Goal: Register for event/course

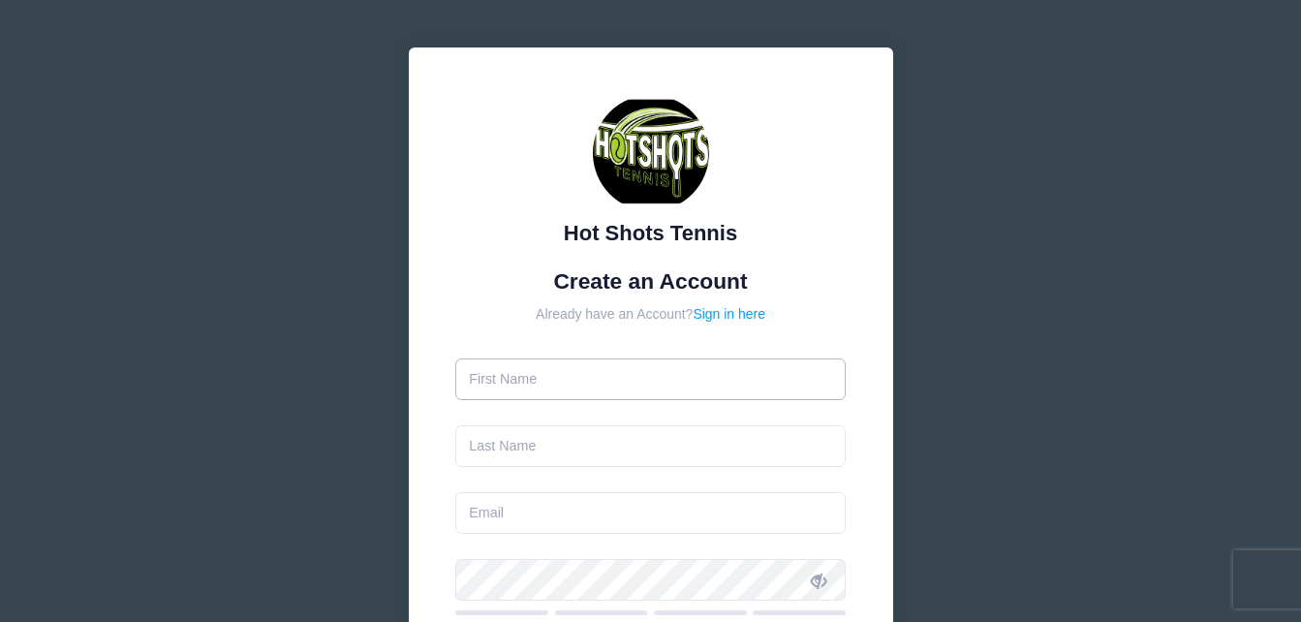
click at [492, 388] on input "text" at bounding box center [650, 380] width 391 height 42
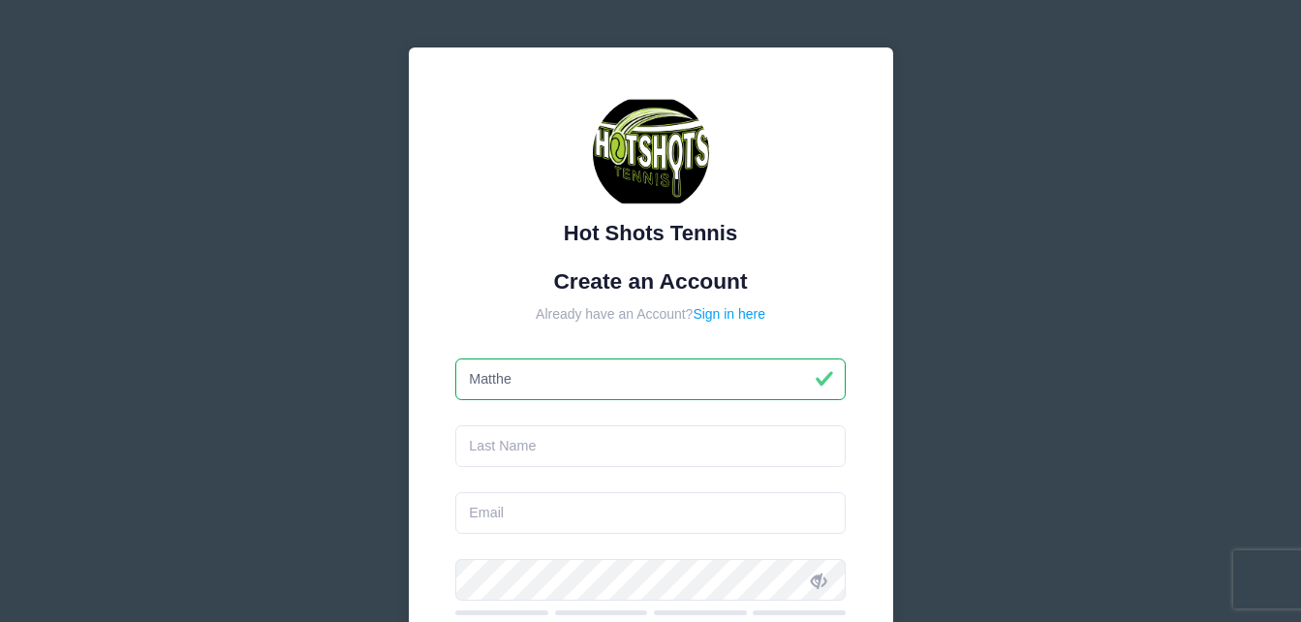
click at [534, 378] on input "Matthe" at bounding box center [650, 380] width 391 height 42
type input "[PERSON_NAME]"
type input "h"
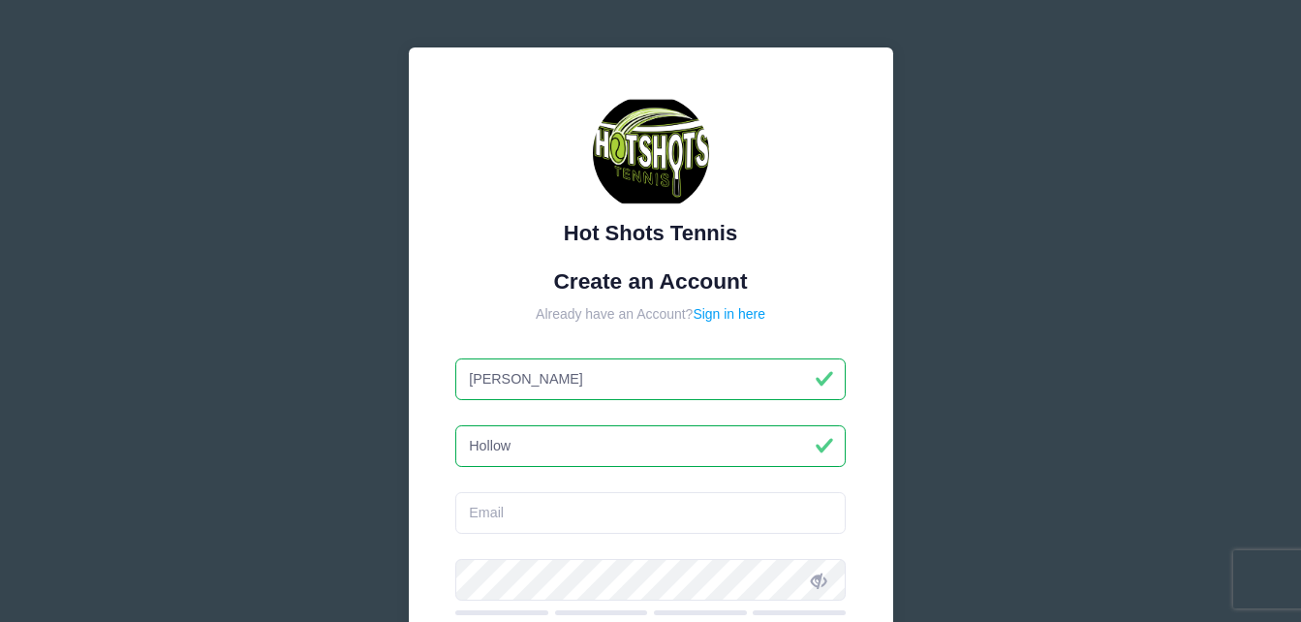
type input "Hollow"
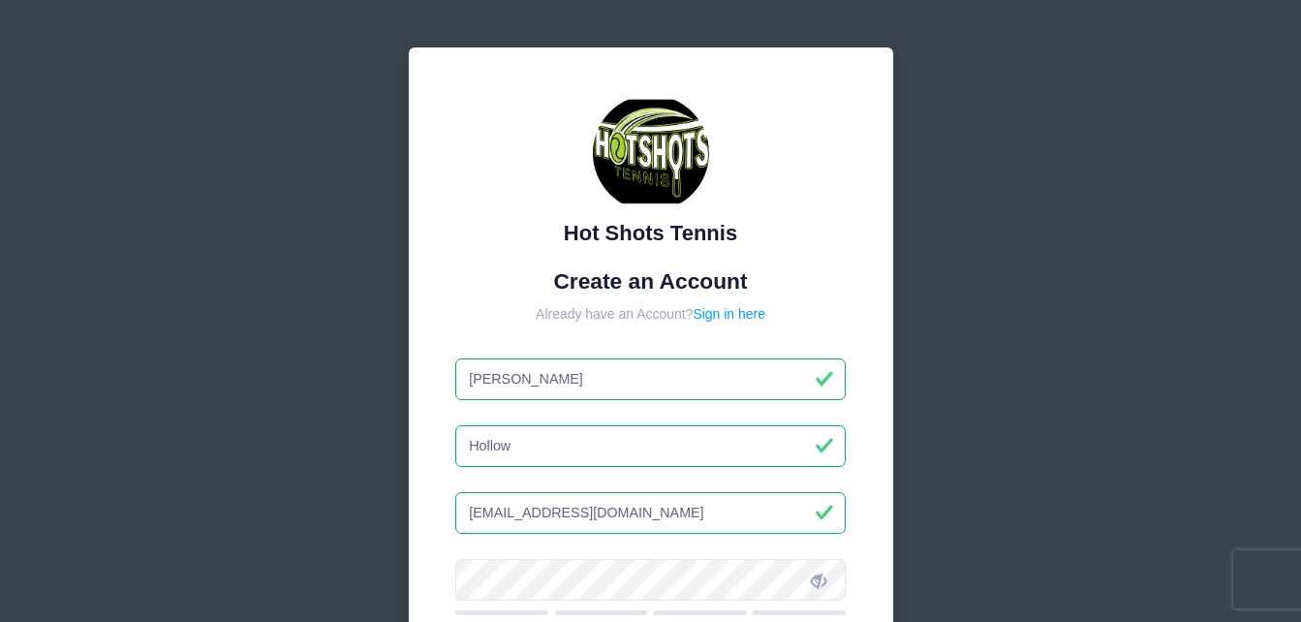
type input "[EMAIL_ADDRESS][DOMAIN_NAME]"
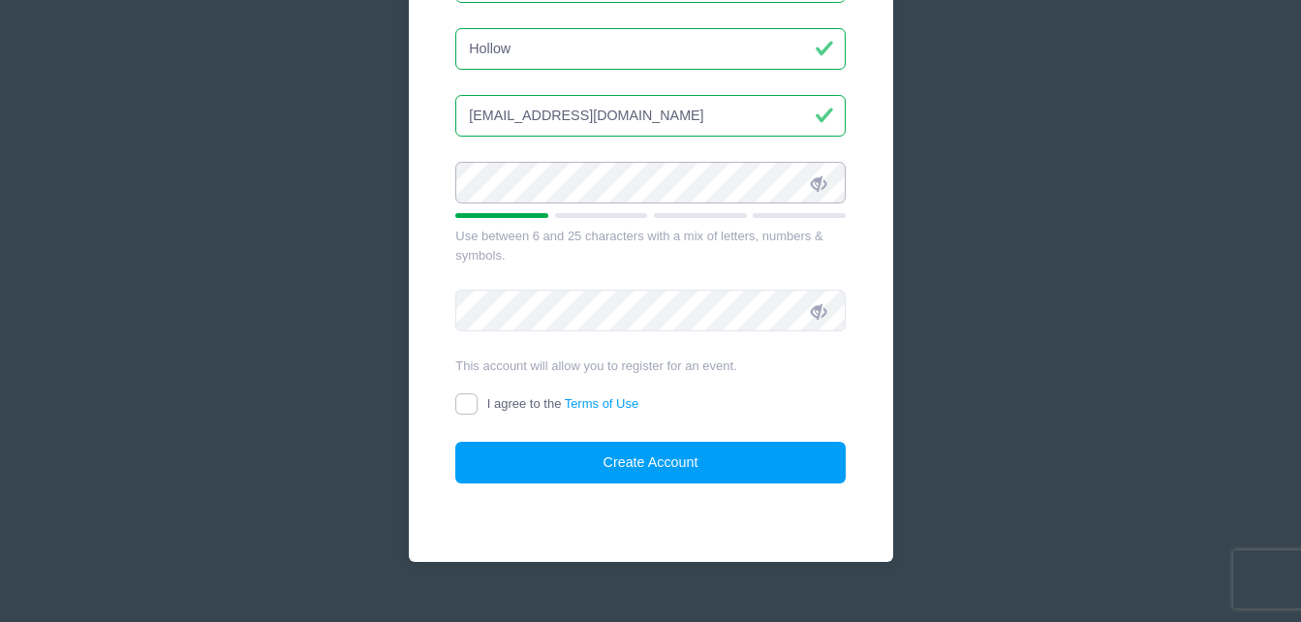
click at [430, 195] on div "Hot Shots Tennis Create an Account Already have an Account? Sign in here Matthe…" at bounding box center [651, 106] width 485 height 913
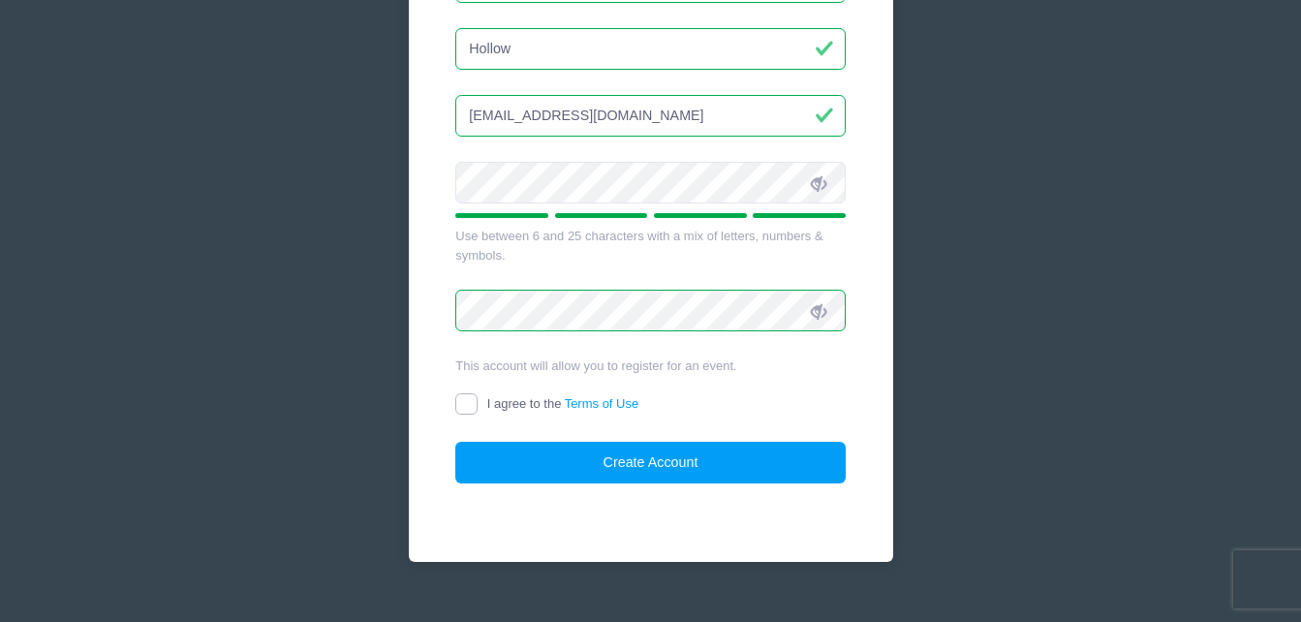
click at [475, 407] on input "I agree to the Terms of Use" at bounding box center [466, 404] width 22 height 22
checkbox input "true"
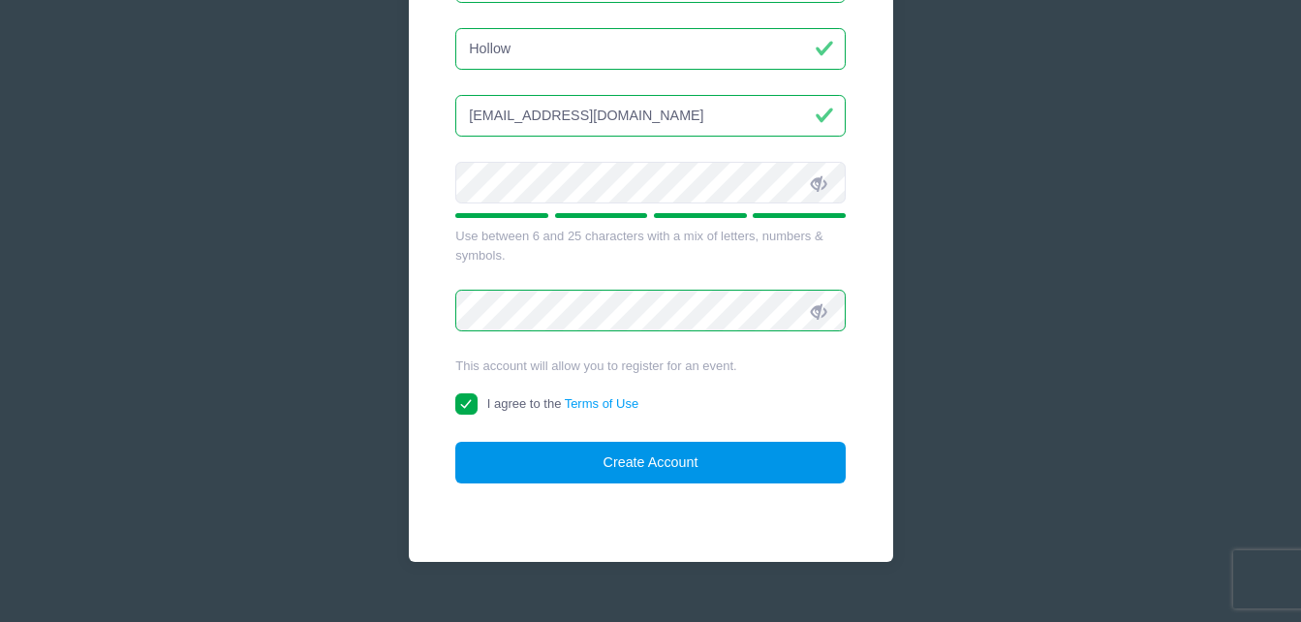
click at [532, 467] on button "Create Account" at bounding box center [650, 463] width 391 height 42
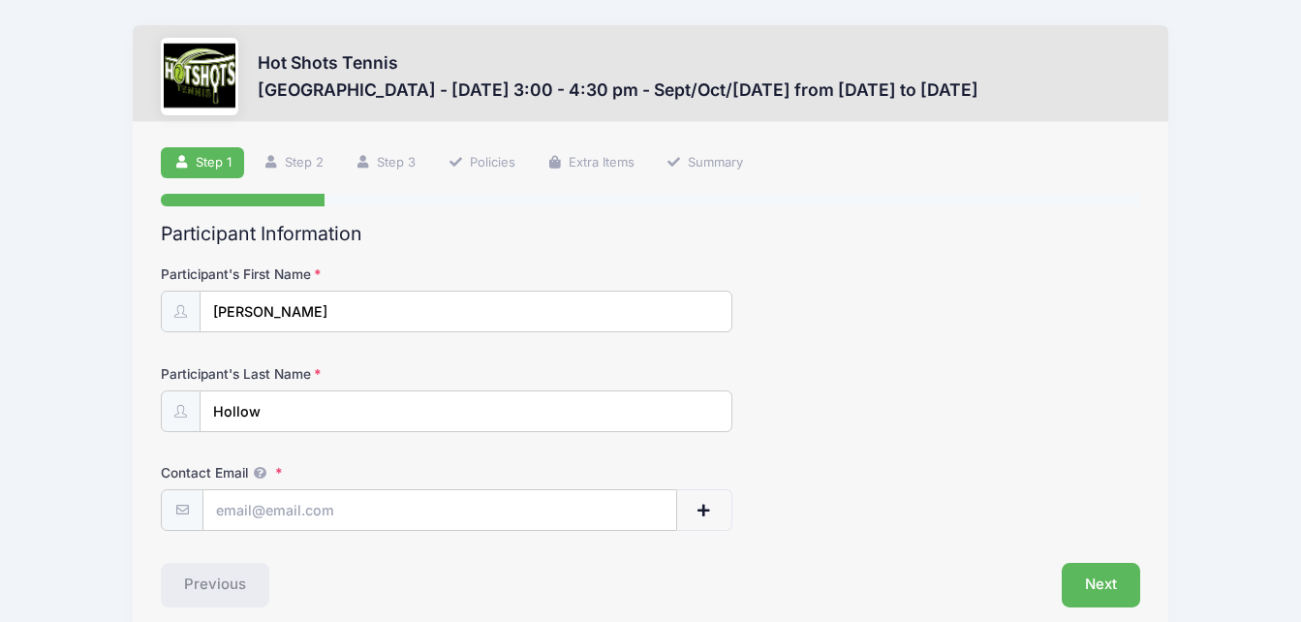
click at [42, 400] on div "Hot Shots Tennis [GEOGRAPHIC_DATA] - [DATE] 3:00 - 4:30 pm - Sept/Oct/[DATE] fr…" at bounding box center [650, 354] width 1243 height 709
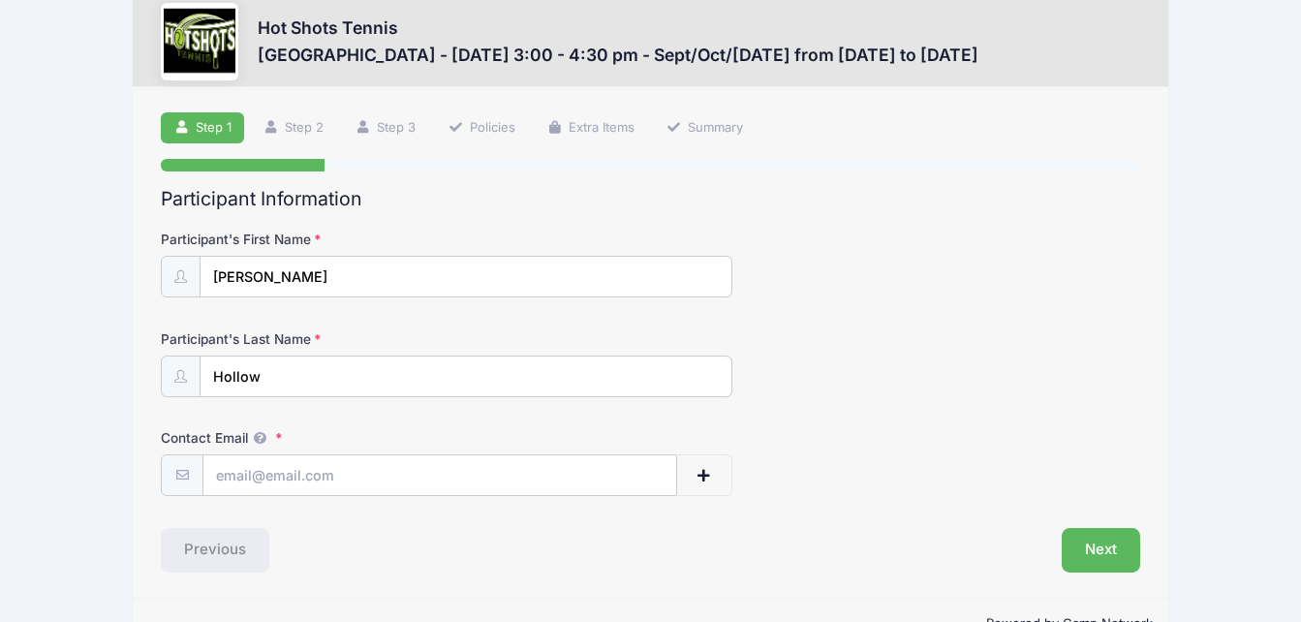
scroll to position [39, 0]
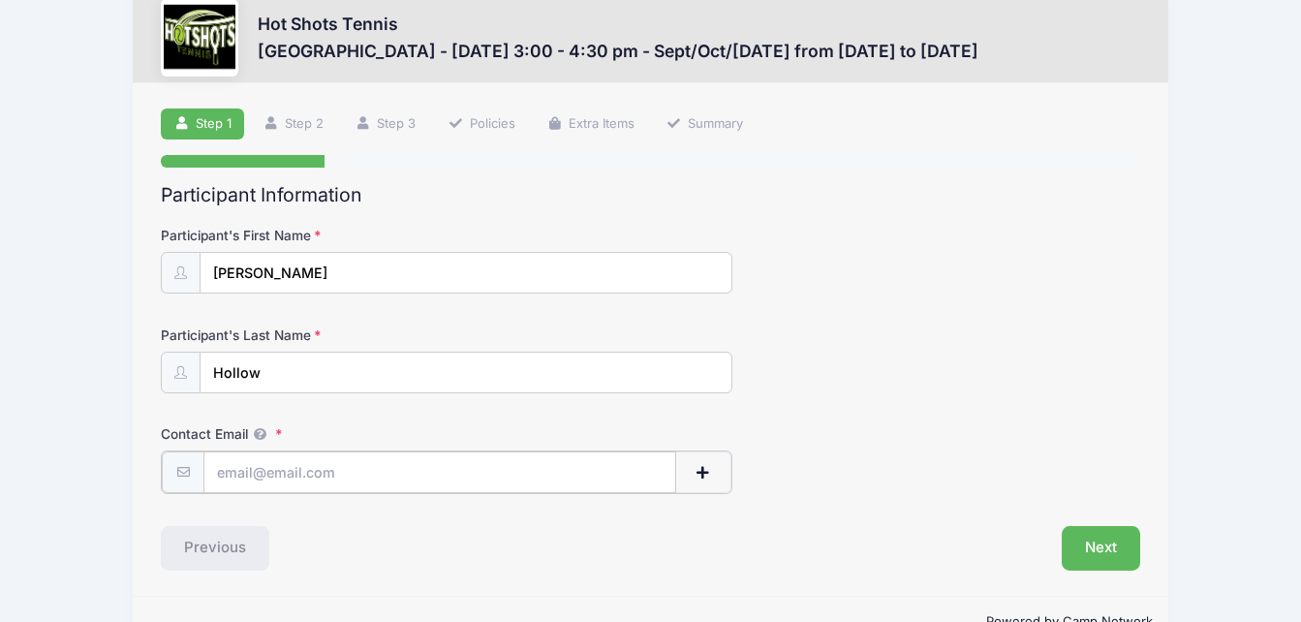
click at [375, 486] on input "Contact Email" at bounding box center [439, 473] width 472 height 42
type input "[EMAIL_ADDRESS][DOMAIN_NAME]"
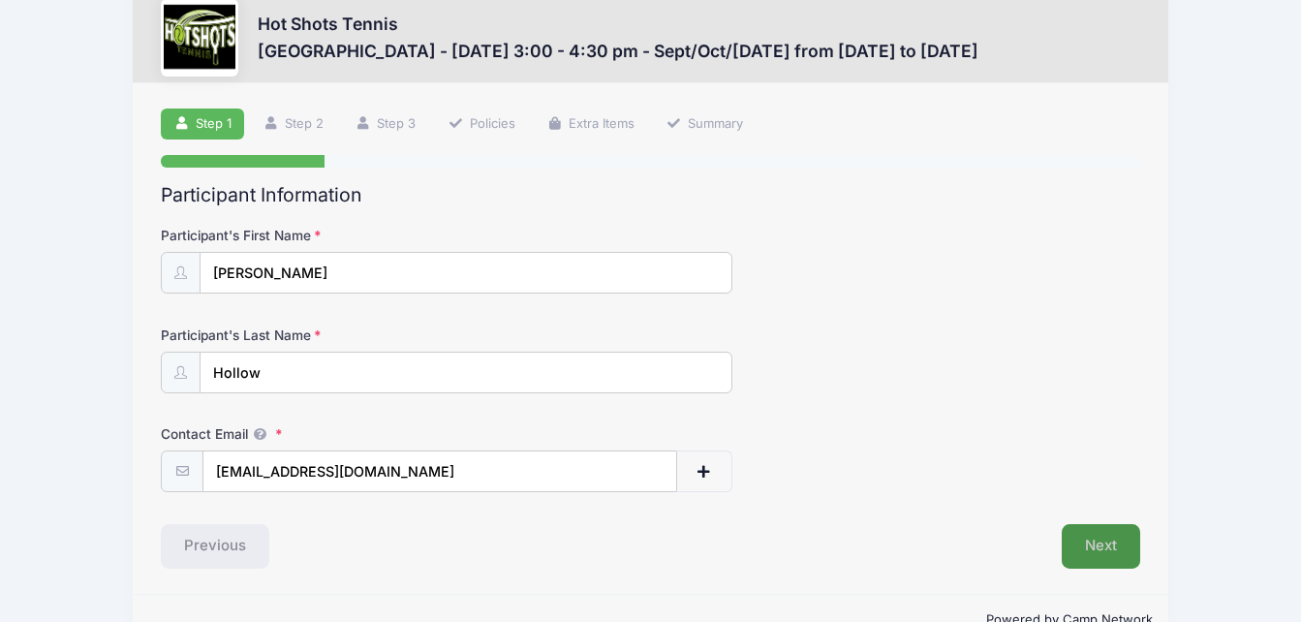
click at [1076, 549] on button "Next" at bounding box center [1101, 546] width 78 height 45
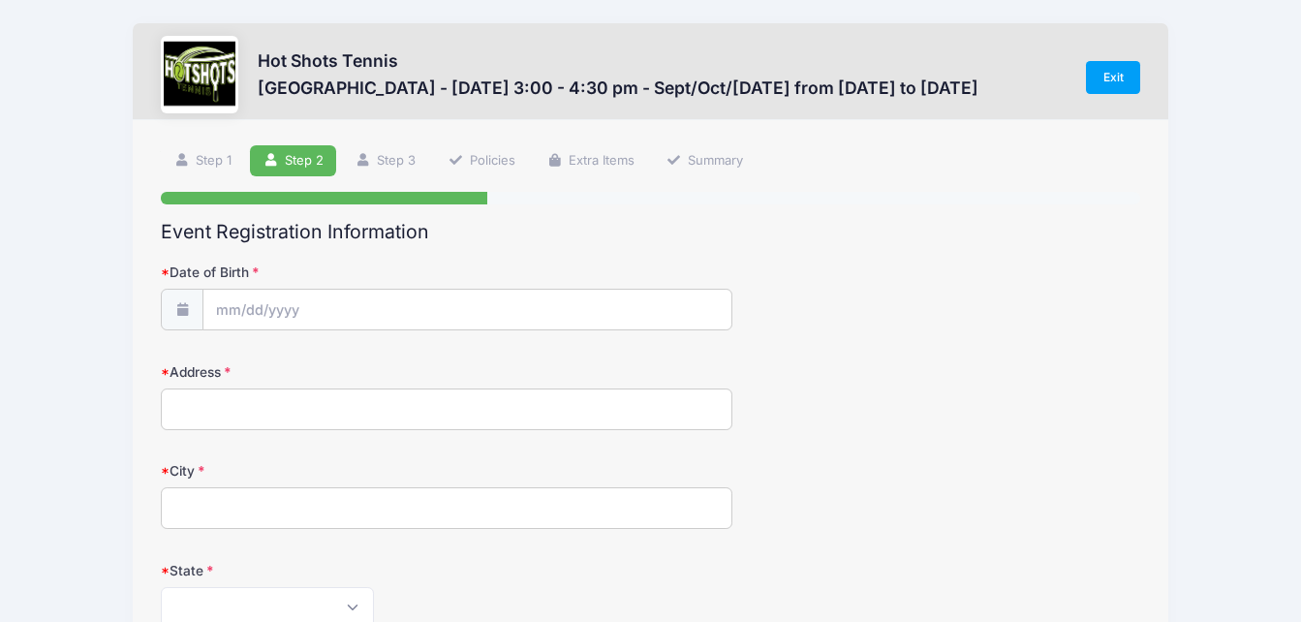
scroll to position [0, 0]
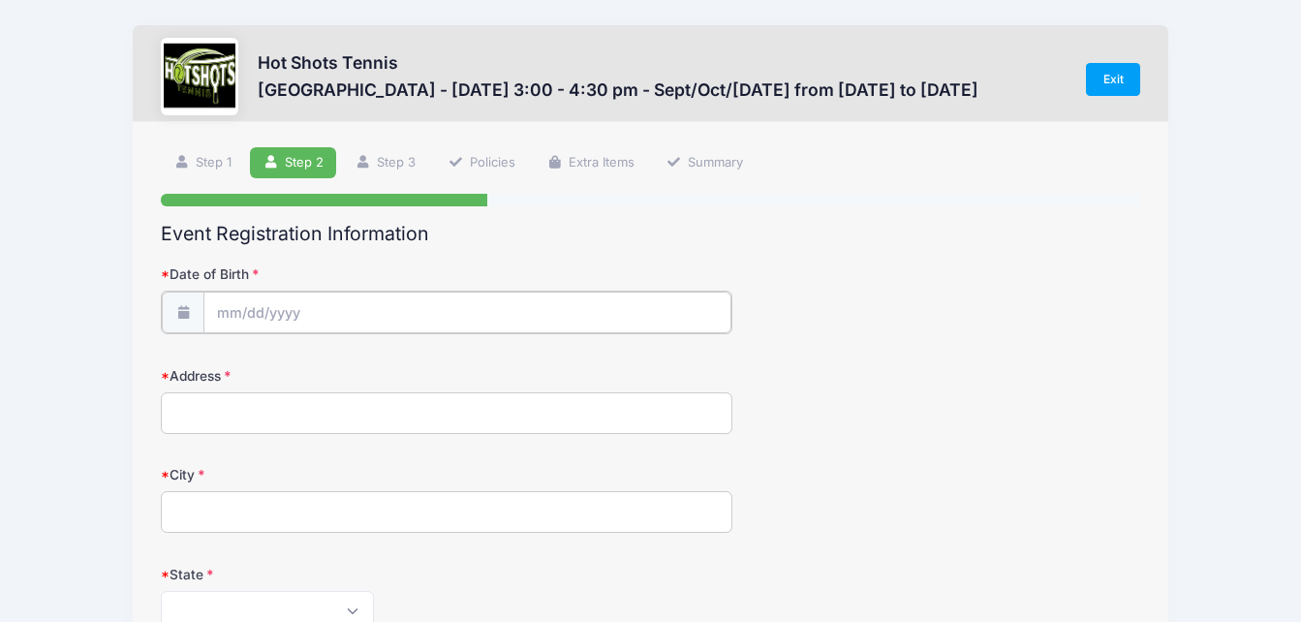
click at [235, 297] on input "Date of Birth" at bounding box center [466, 313] width 527 height 42
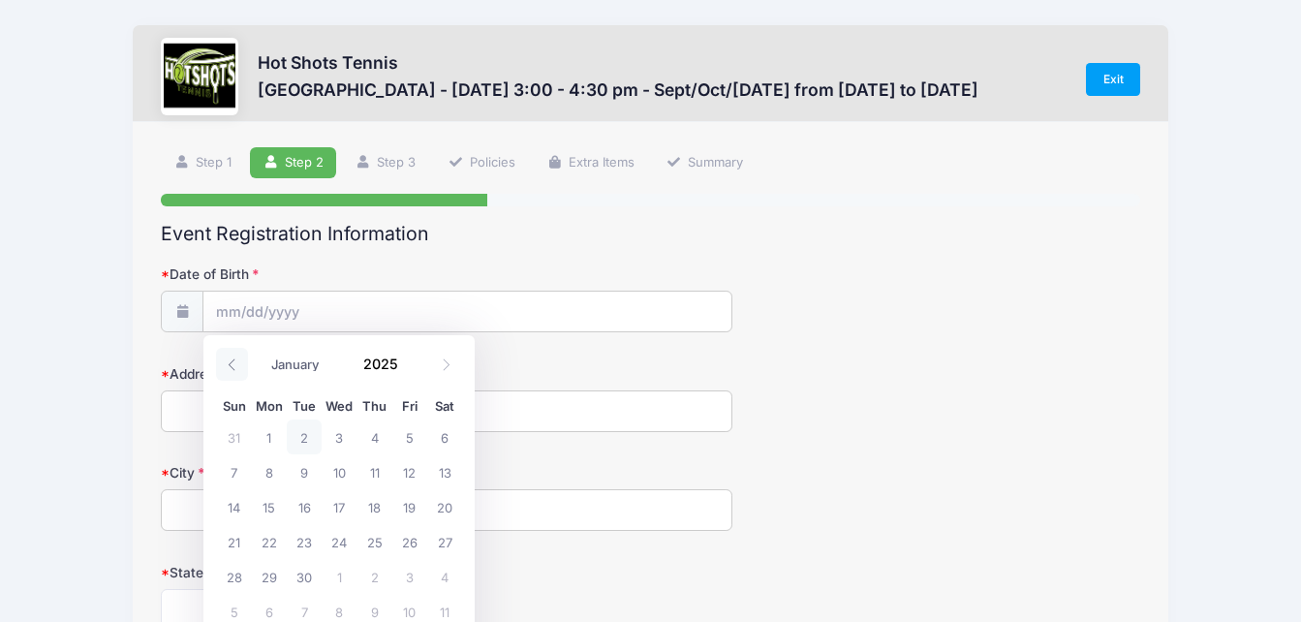
click at [236, 366] on icon at bounding box center [232, 365] width 13 height 13
select select "5"
click at [394, 372] on input "2025" at bounding box center [385, 363] width 63 height 29
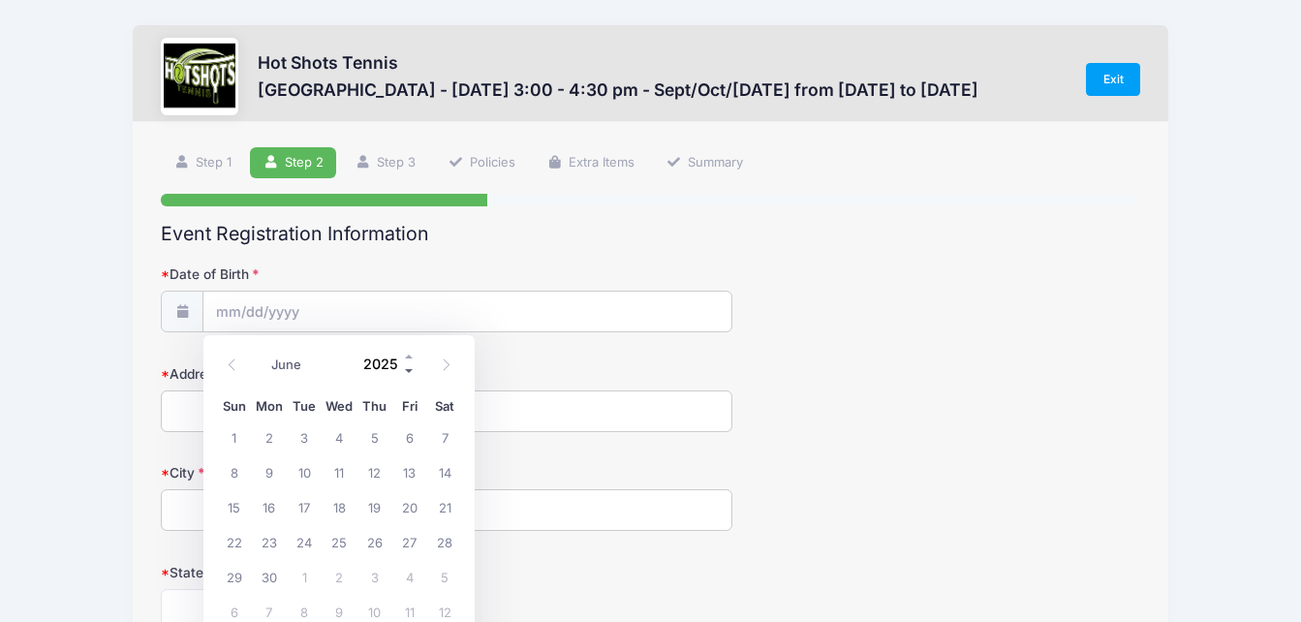
click at [409, 371] on span at bounding box center [410, 370] width 14 height 15
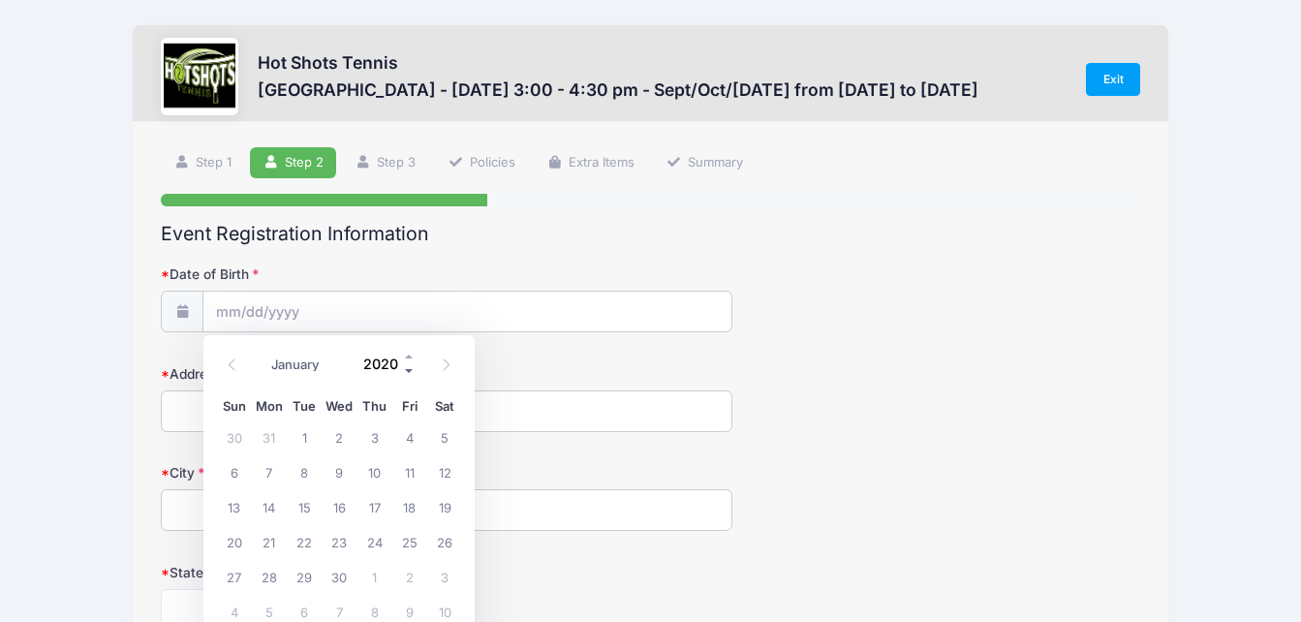
click at [409, 371] on span at bounding box center [410, 370] width 14 height 15
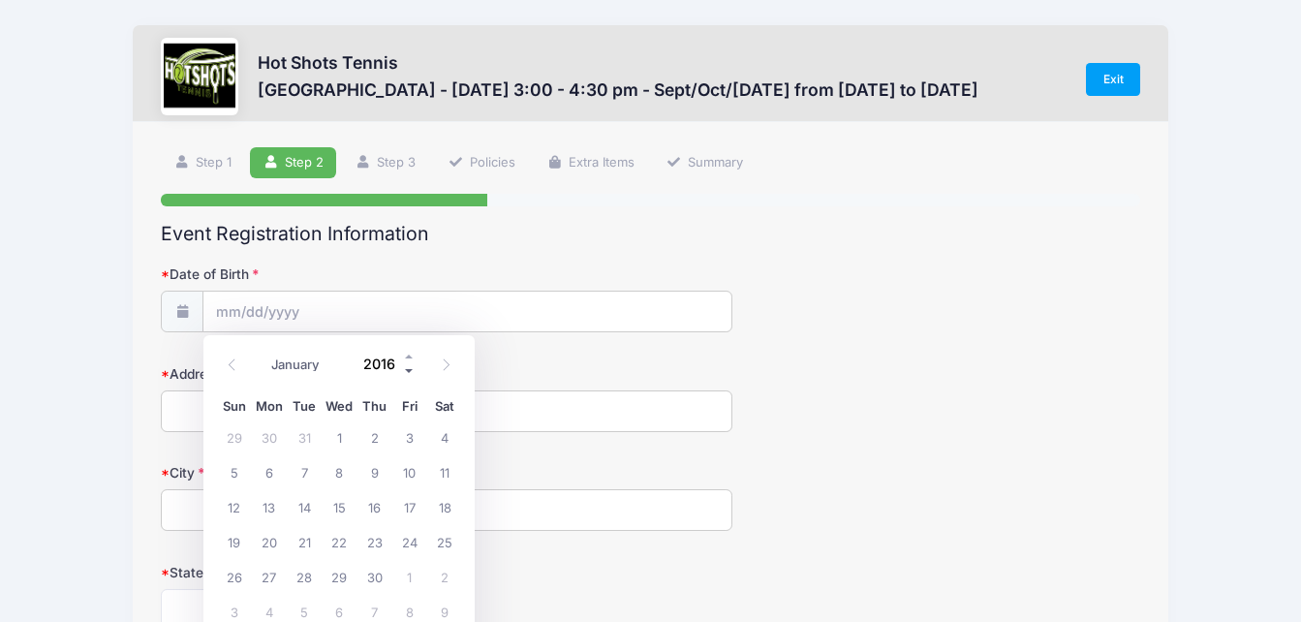
type input "2015"
click at [229, 366] on icon at bounding box center [232, 365] width 13 height 13
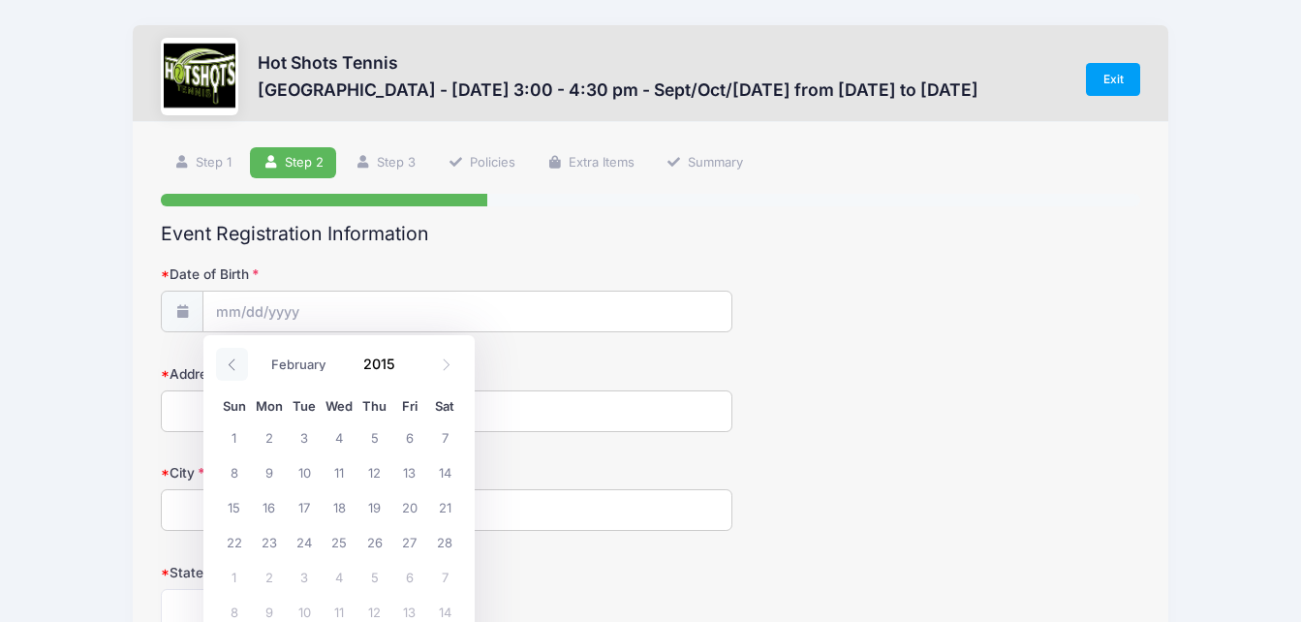
click at [229, 366] on icon at bounding box center [232, 365] width 13 height 13
select select "0"
click at [241, 479] on span "4" at bounding box center [233, 471] width 35 height 35
type input "[DATE]"
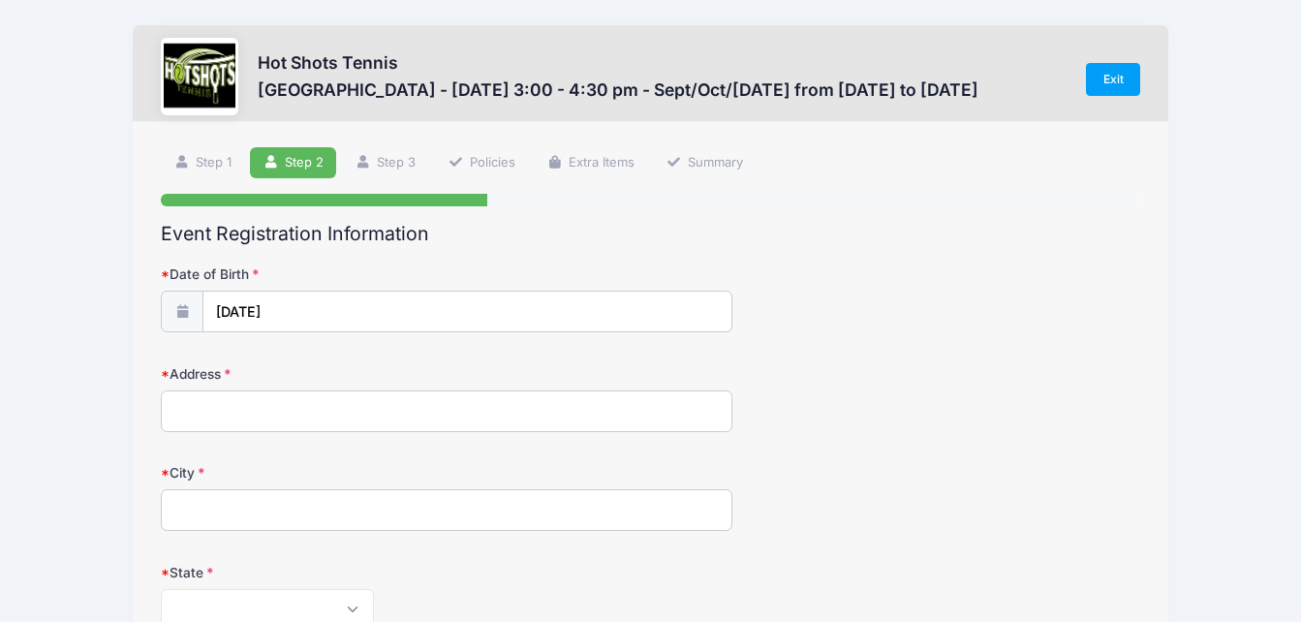
click at [197, 403] on input "Address" at bounding box center [447, 412] width 572 height 42
type input "[STREET_ADDRESS]"
type input "El Segundo"
select select "CA"
type input "90245"
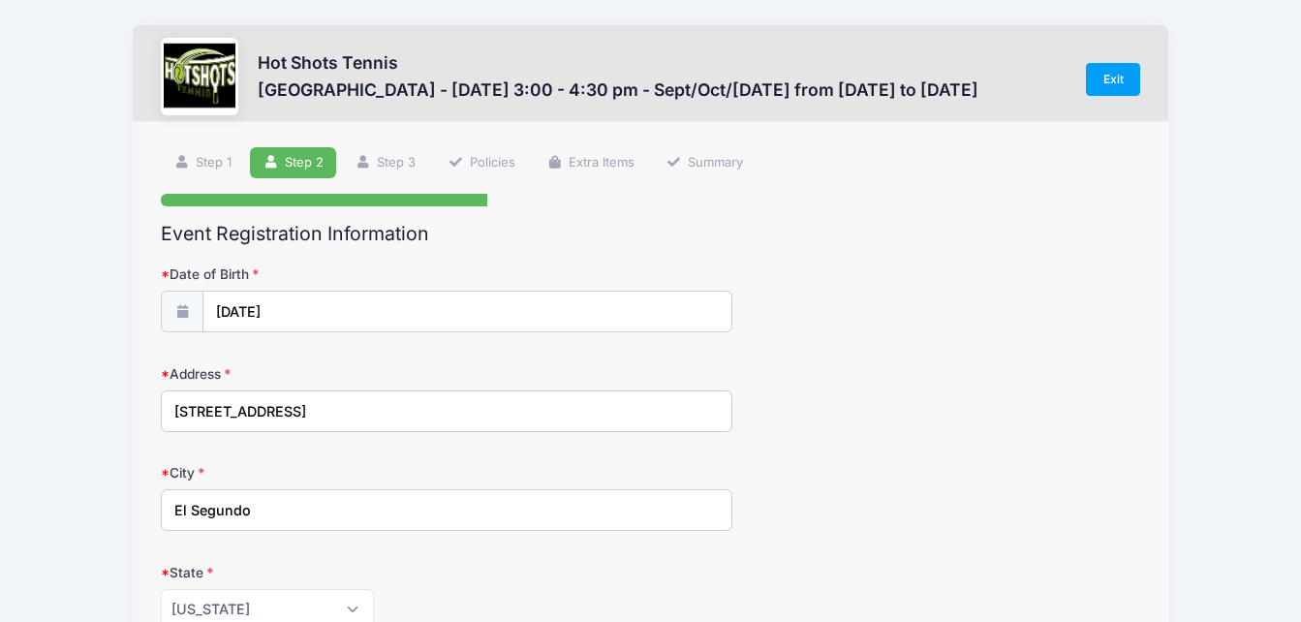
drag, startPoint x: 289, startPoint y: 504, endPoint x: 68, endPoint y: 513, distance: 221.1
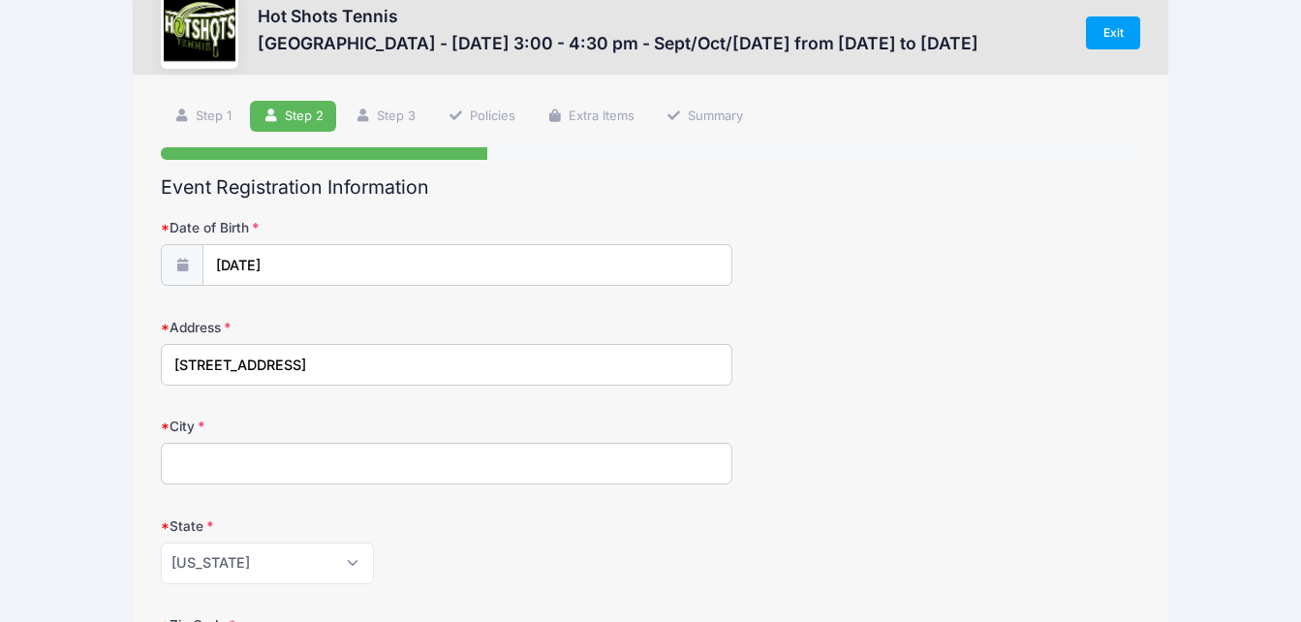
scroll to position [78, 0]
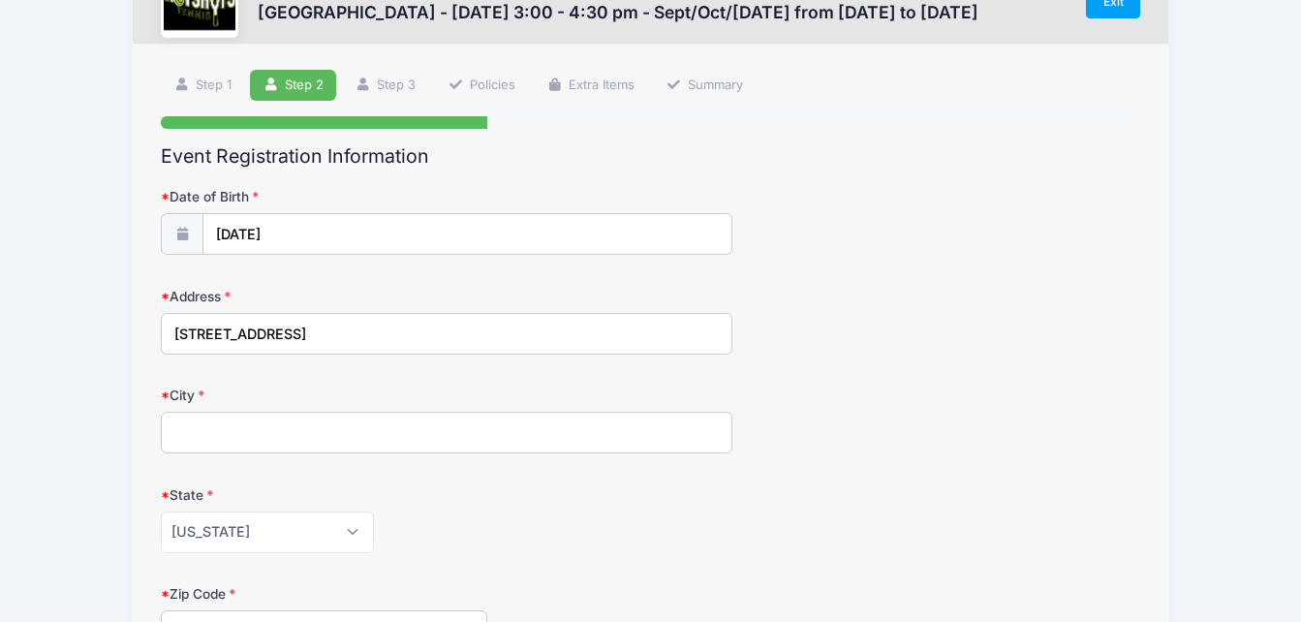
click at [196, 426] on input "City" at bounding box center [447, 433] width 572 height 42
type input "[GEOGRAPHIC_DATA]"
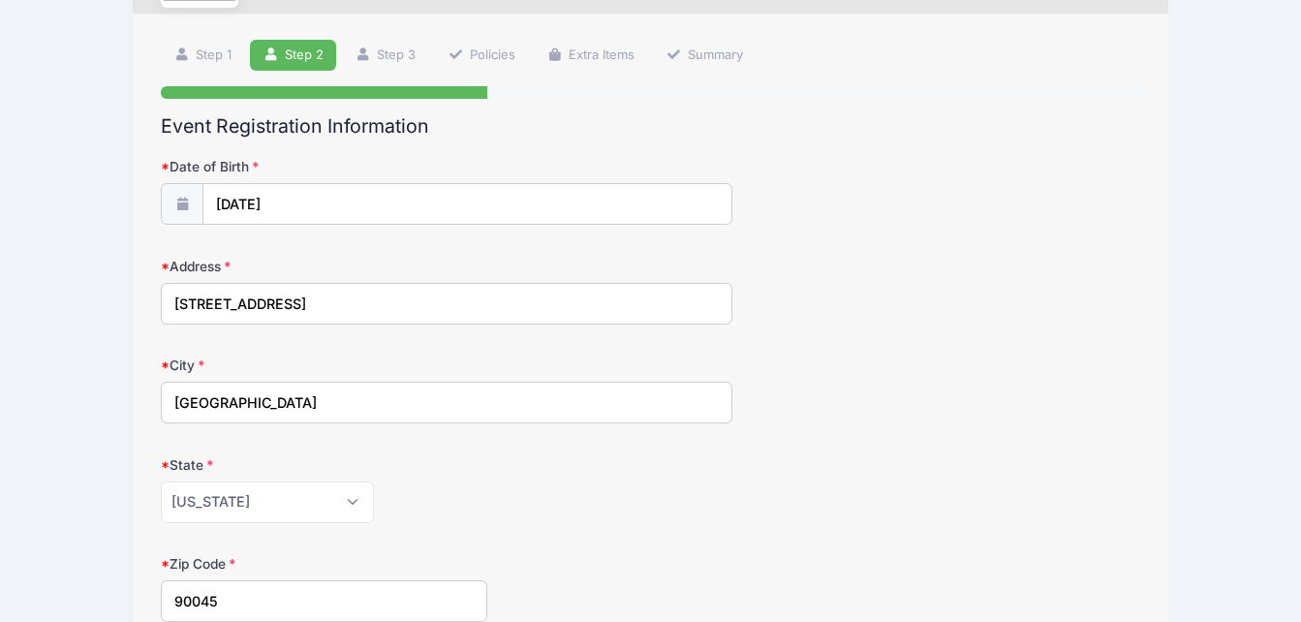
type input "90045"
click at [61, 443] on div "Hot Shots Tennis [GEOGRAPHIC_DATA] - [DATE] 3:00 - 4:30 pm - Sept/Oct/[DATE] fr…" at bounding box center [650, 528] width 1243 height 1272
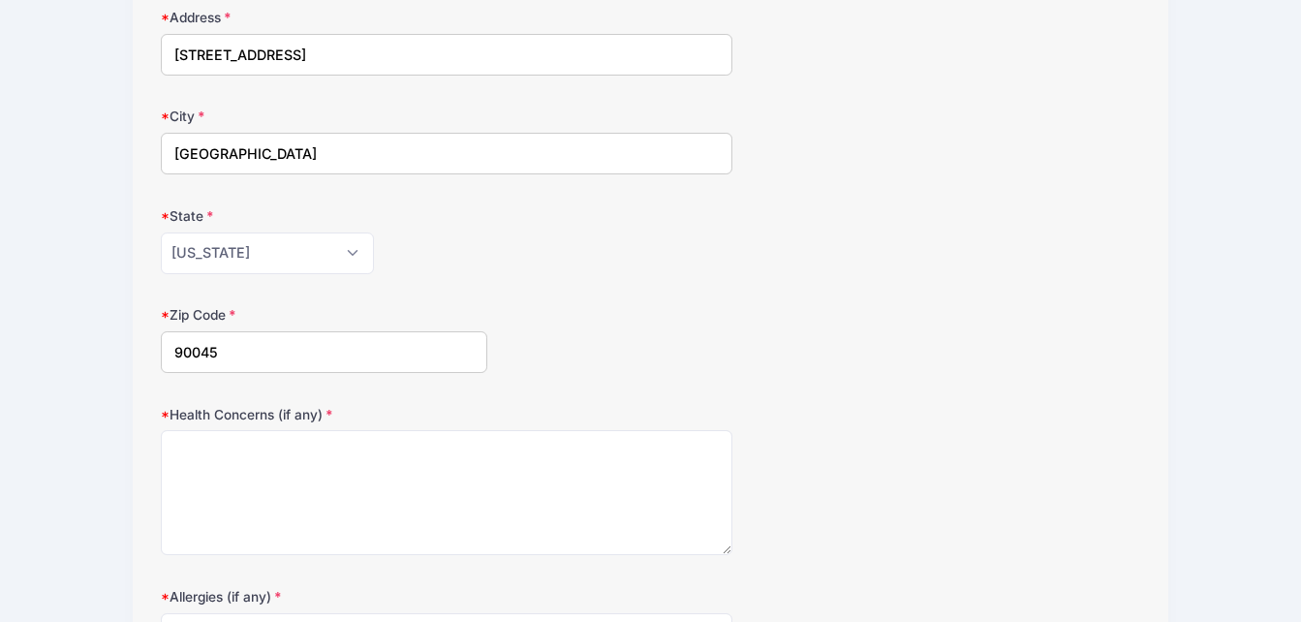
scroll to position [495, 0]
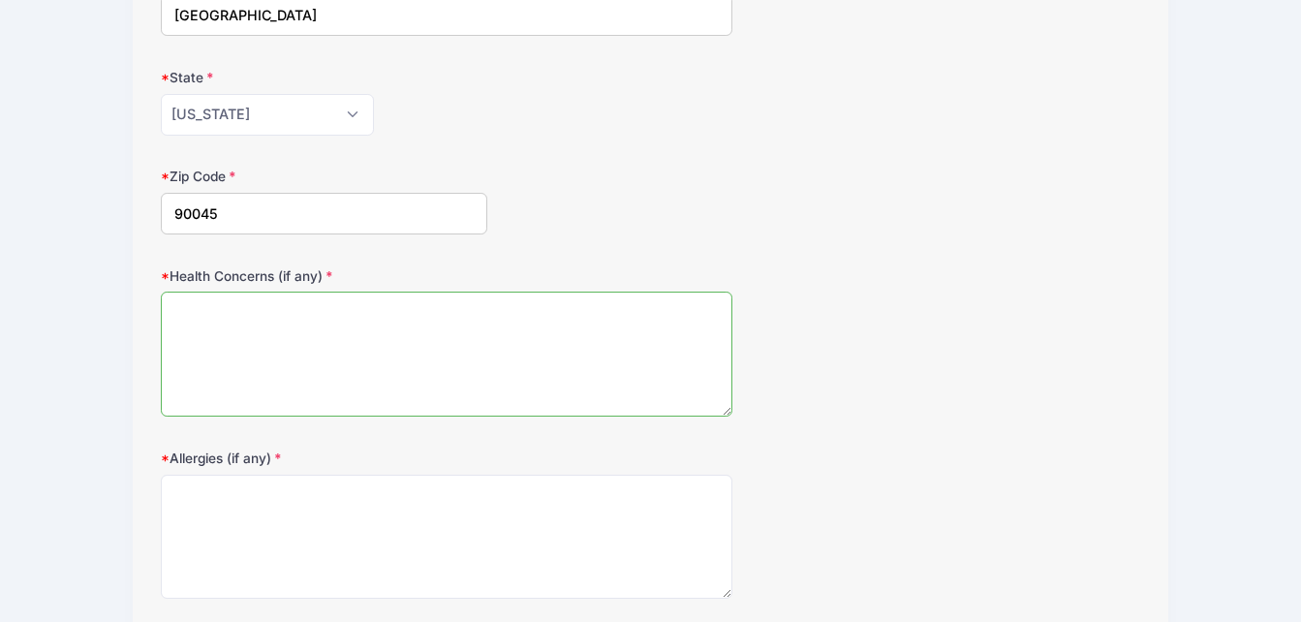
click at [279, 324] on textarea "Health Concerns (if any)" at bounding box center [447, 354] width 572 height 125
type textarea "v"
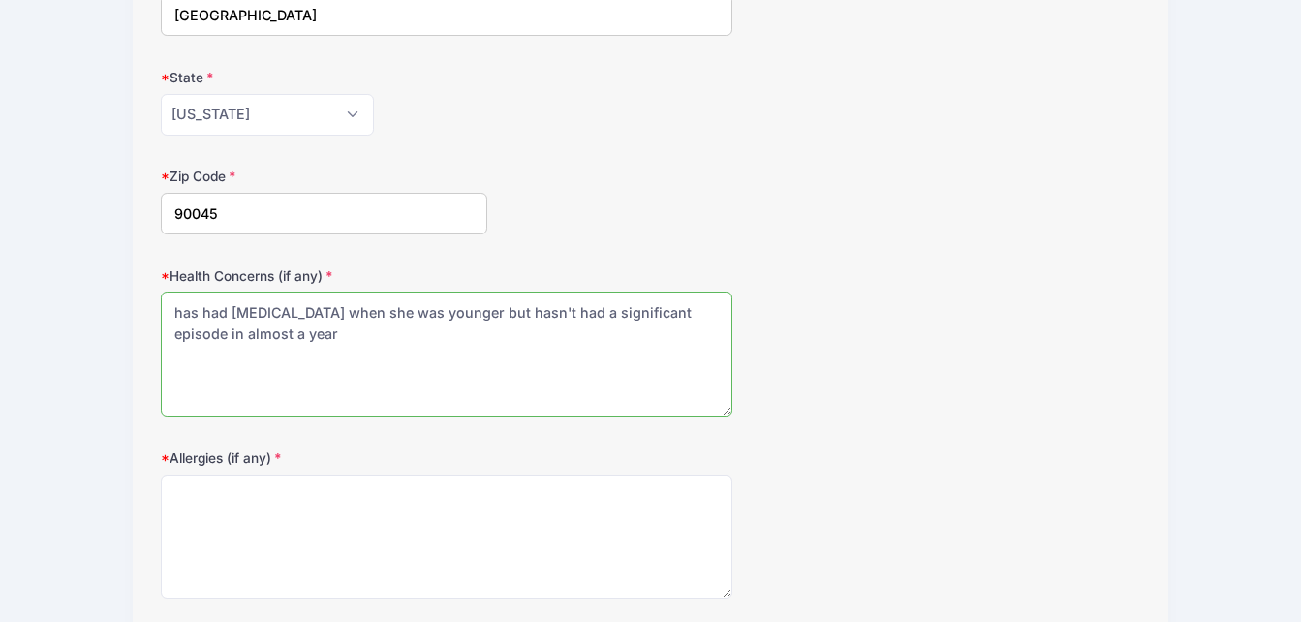
type textarea "has had [MEDICAL_DATA] when she was younger but hasn't had a significant episod…"
click at [781, 297] on div "Health Concerns (if any) has had [MEDICAL_DATA] when she was younger but hasn't…" at bounding box center [651, 341] width 980 height 151
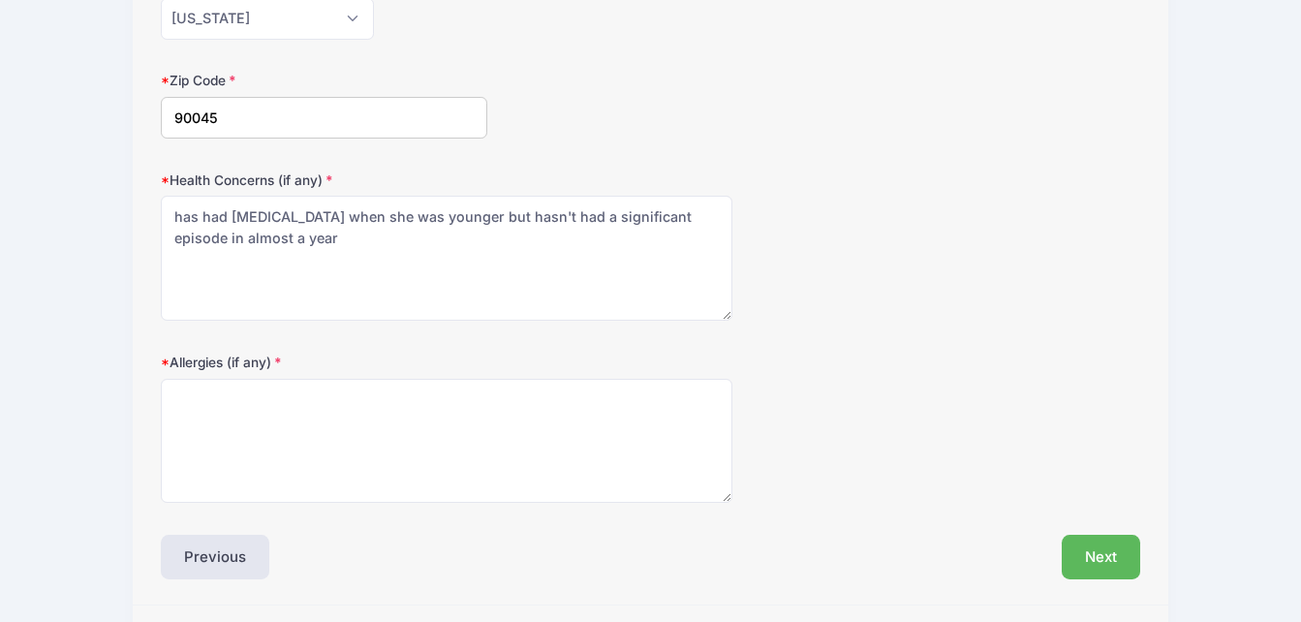
scroll to position [650, 0]
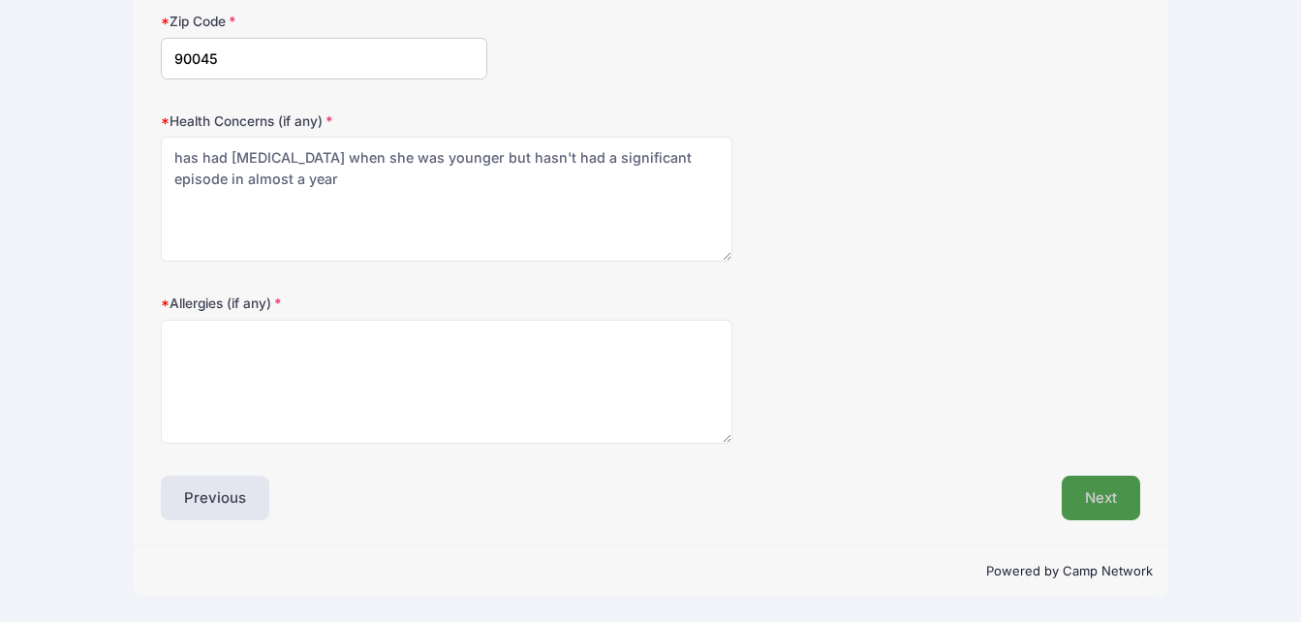
click at [1107, 476] on button "Next" at bounding box center [1101, 498] width 78 height 45
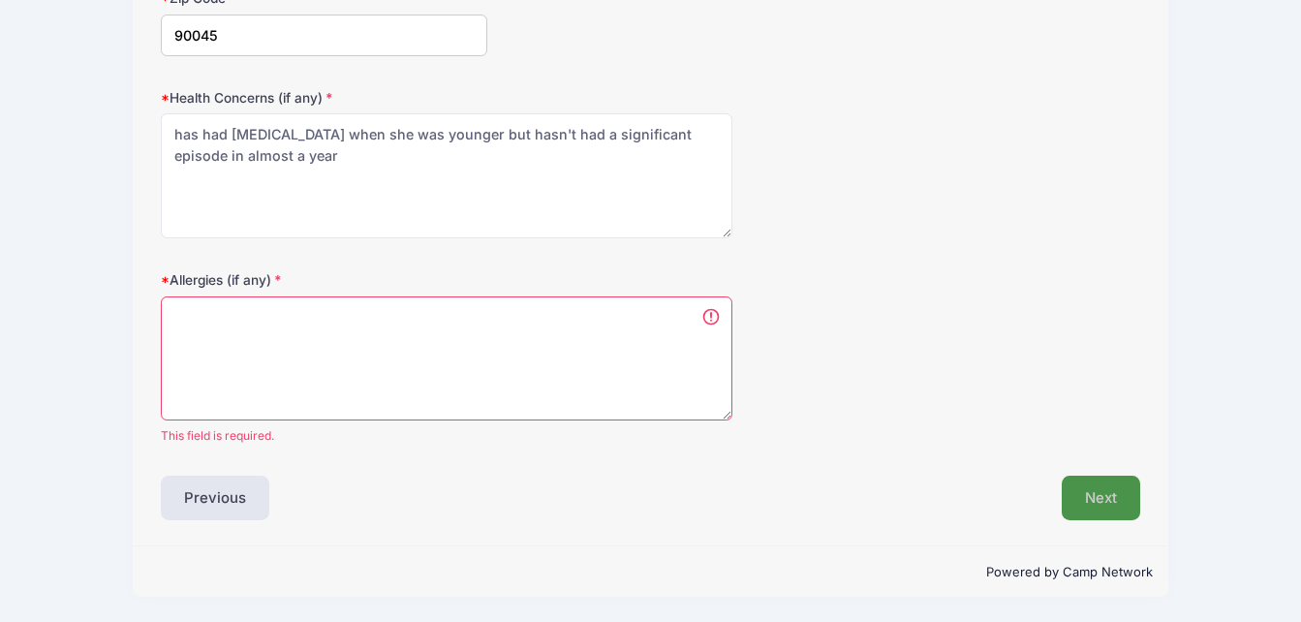
scroll to position [0, 0]
click at [379, 330] on textarea "Allergies (if any)" at bounding box center [447, 359] width 572 height 125
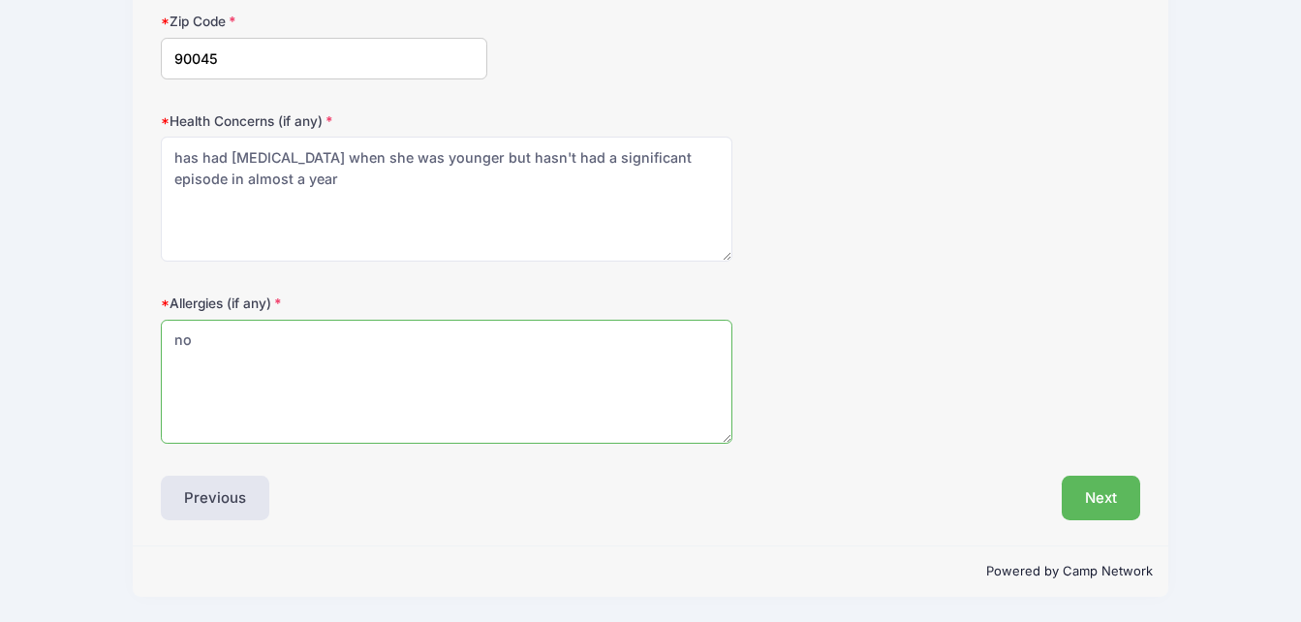
scroll to position [650, 0]
type textarea "no"
click at [1109, 501] on button "Next" at bounding box center [1101, 498] width 78 height 45
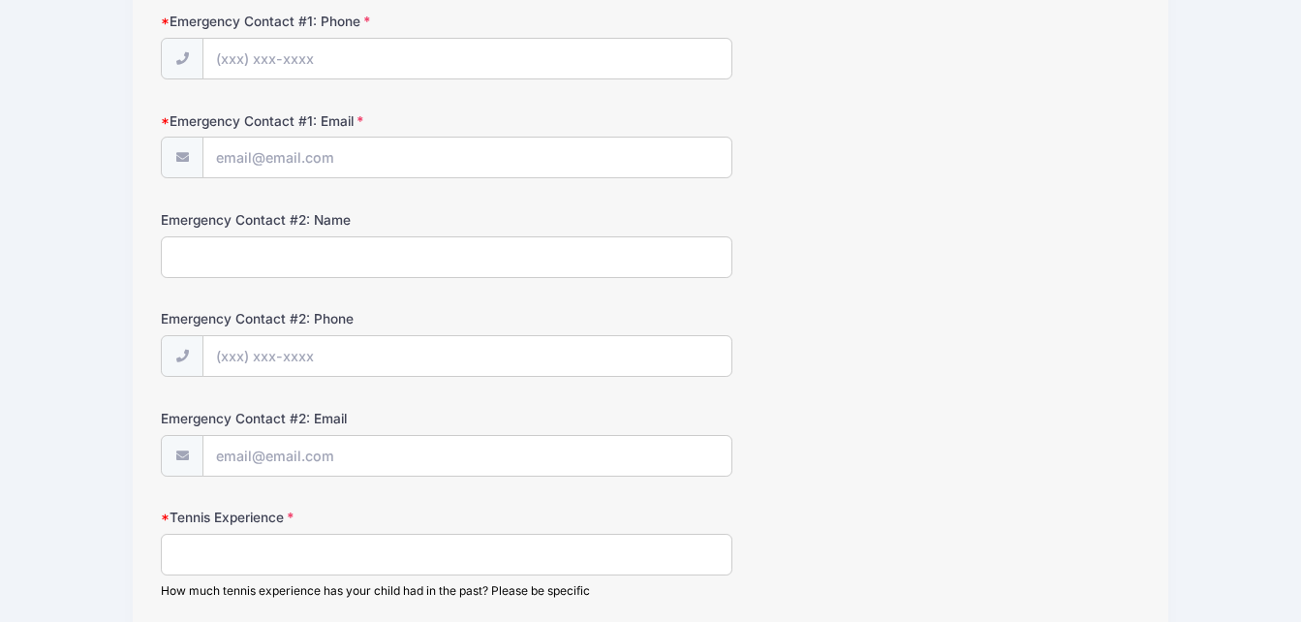
scroll to position [0, 0]
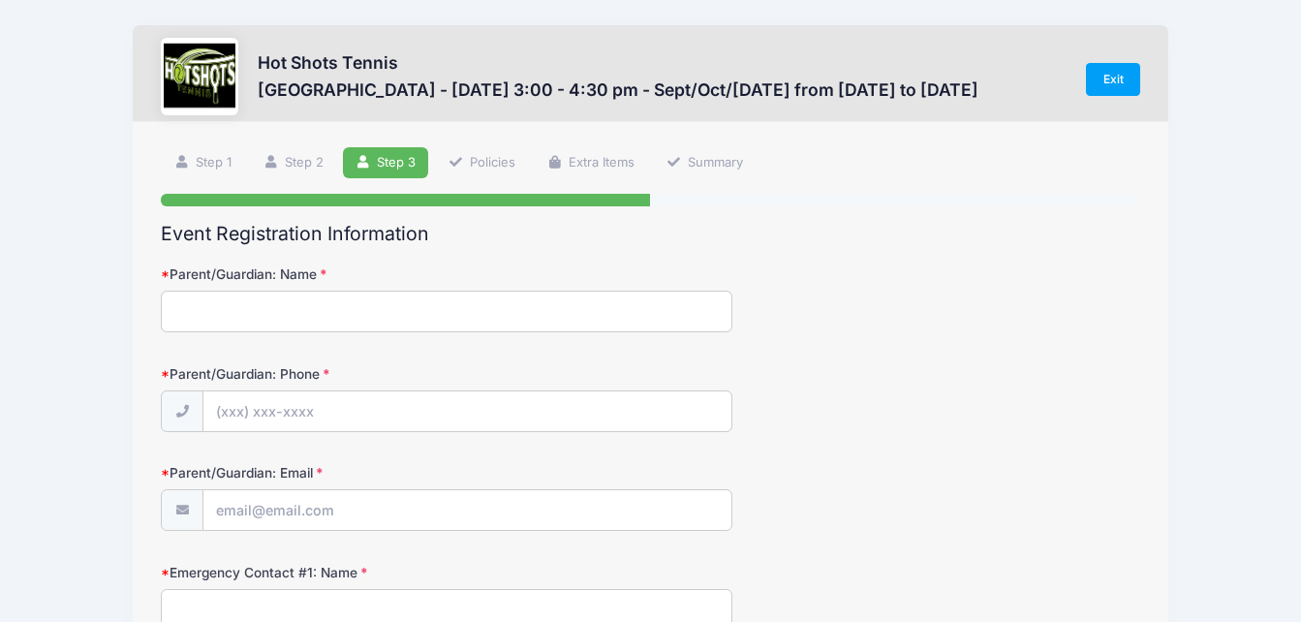
click at [336, 299] on input "Parent/Guardian: Name" at bounding box center [447, 312] width 572 height 42
type input "[PERSON_NAME]"
type input "[PHONE_NUMBER]"
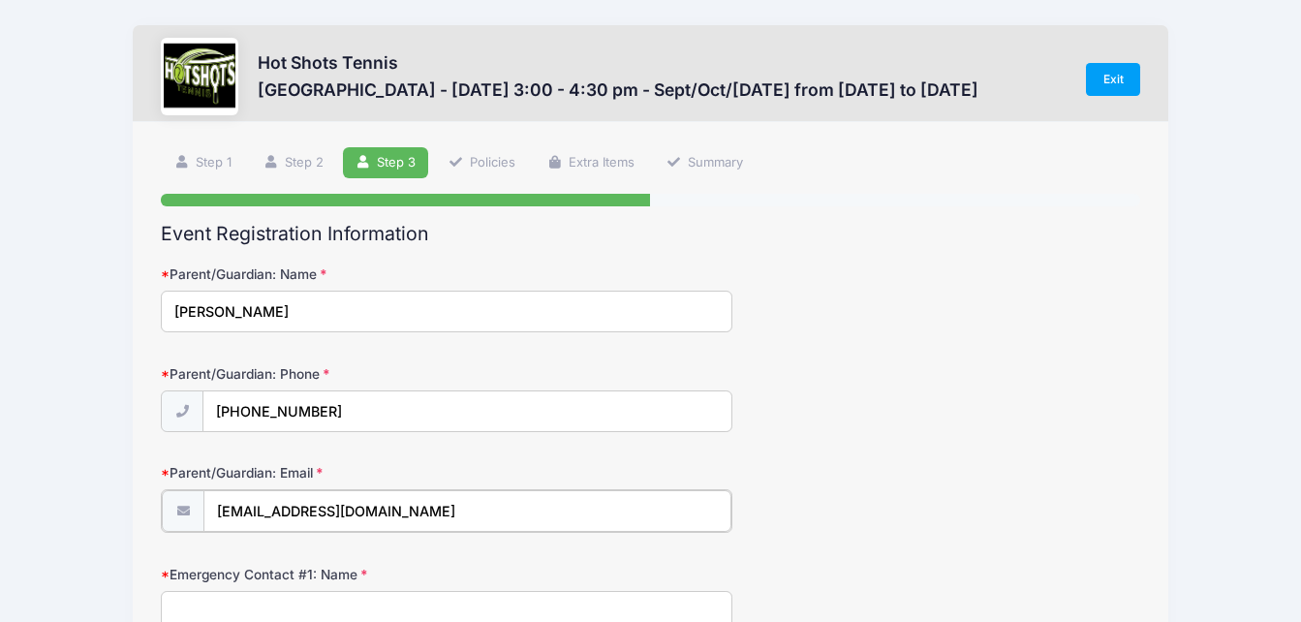
type input "[EMAIL_ADDRESS][DOMAIN_NAME]"
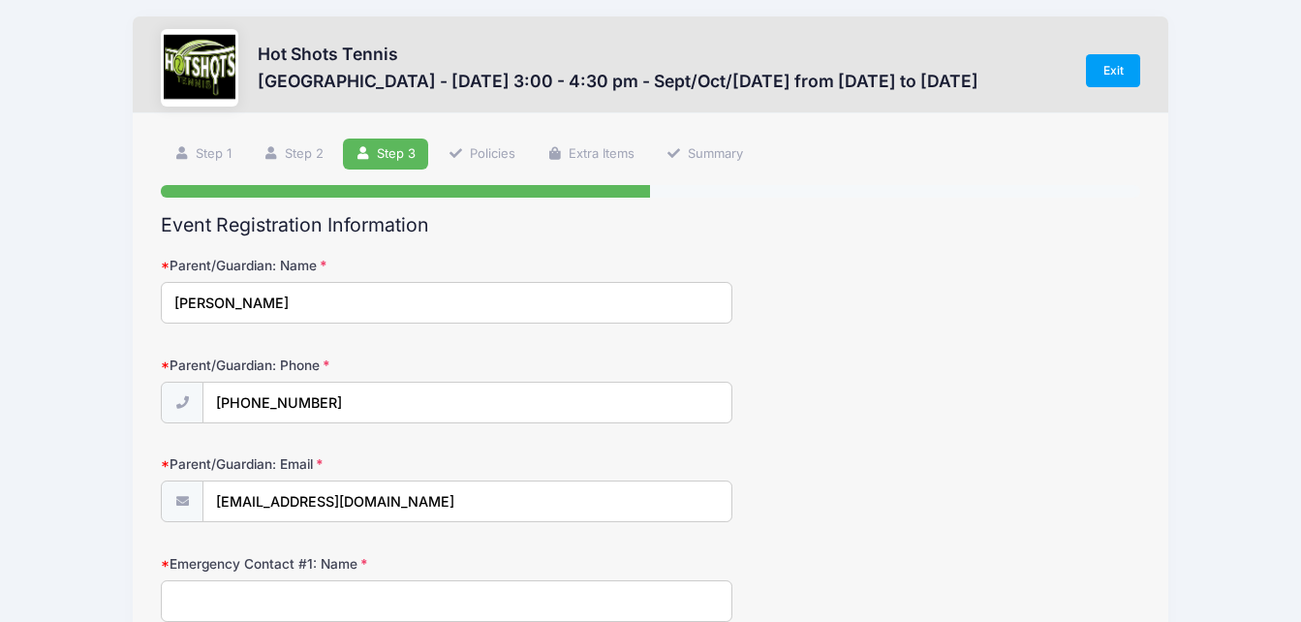
click at [251, 599] on input "Emergency Contact #1: Name" at bounding box center [447, 601] width 572 height 42
type input "d"
type input "[PERSON_NAME]"
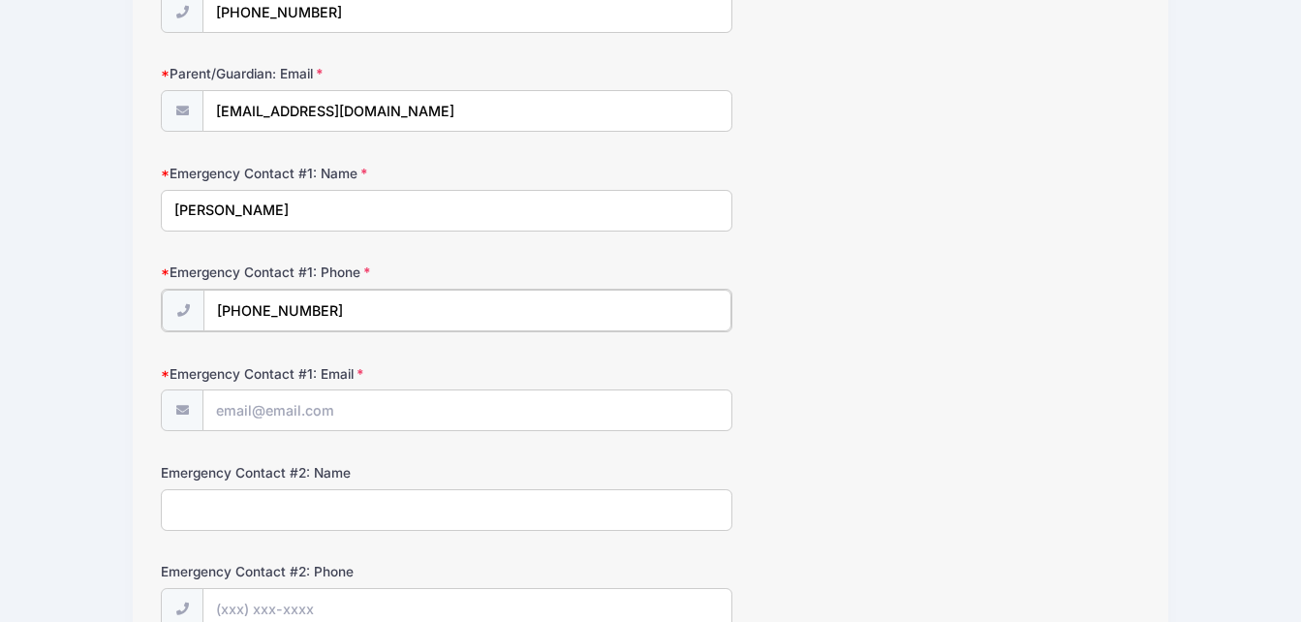
type input "[PHONE_NUMBER]"
click at [278, 406] on input "Emergency Contact #1: Email" at bounding box center [466, 410] width 527 height 42
type input "[EMAIL_ADDRESS][DOMAIN_NAME]"
click at [33, 416] on div "Hot Shots Tennis [GEOGRAPHIC_DATA] - [DATE] 3:00 - 4:30 pm - Sept/Oct/[DATE] fr…" at bounding box center [650, 496] width 1243 height 1790
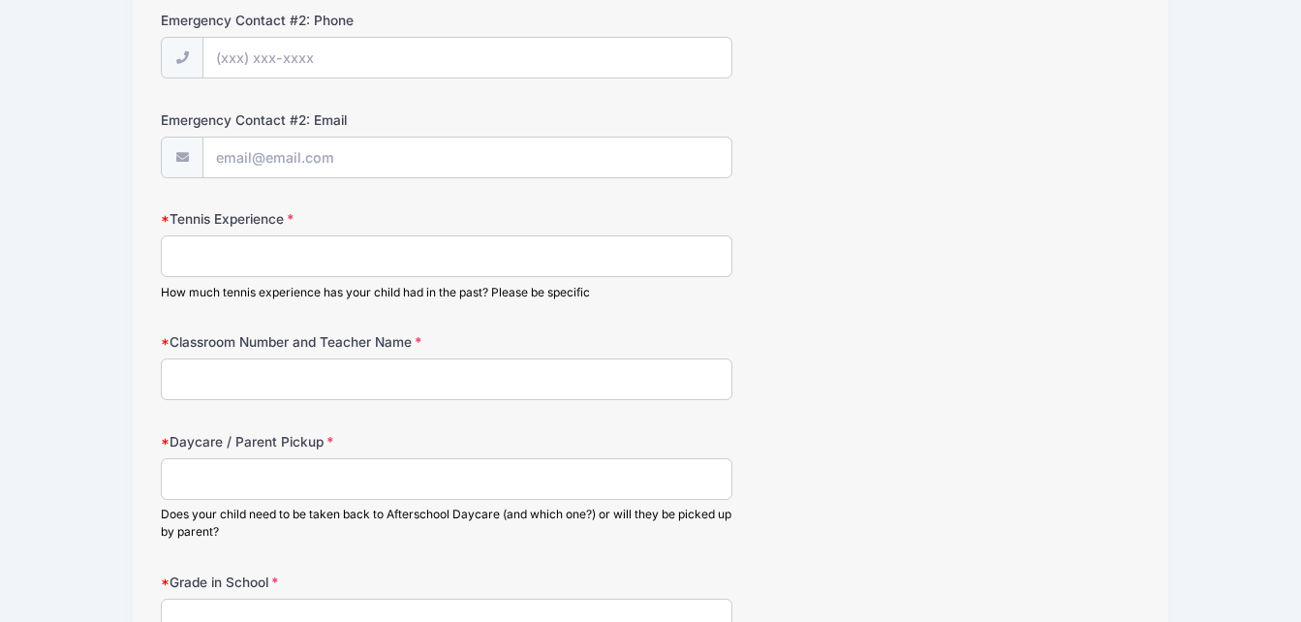
scroll to position [1019, 0]
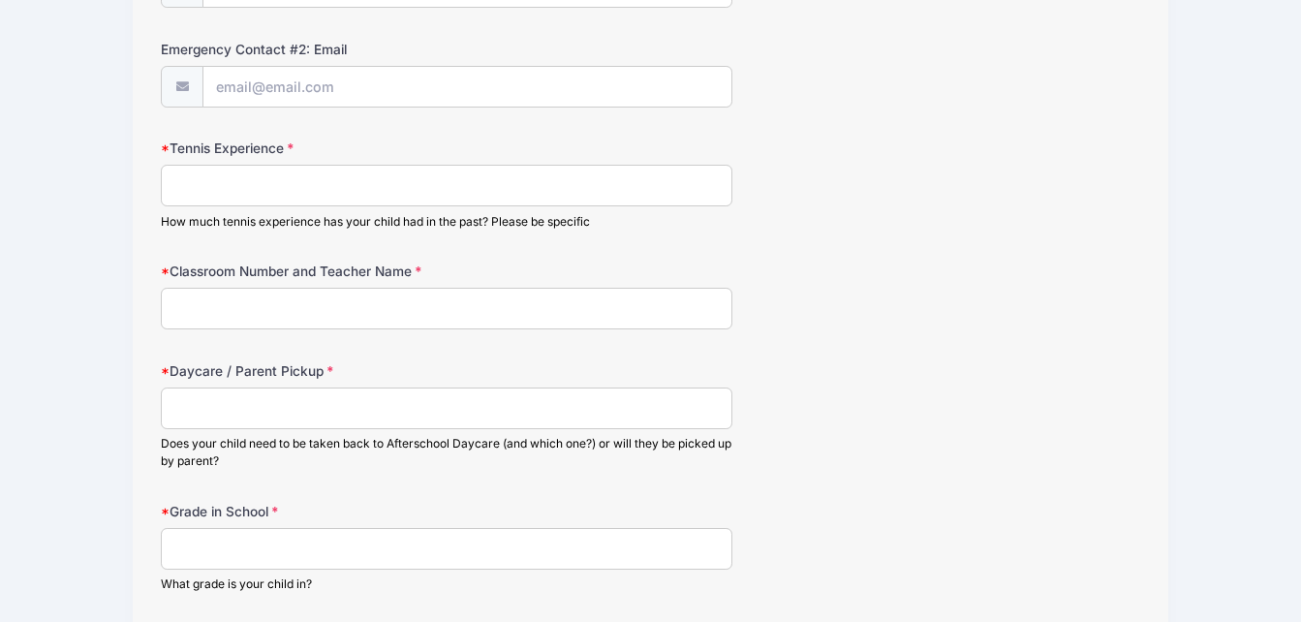
click at [304, 196] on input "Tennis Experience" at bounding box center [447, 186] width 572 height 42
type input "had lessons when she was 5- was extremely casual"
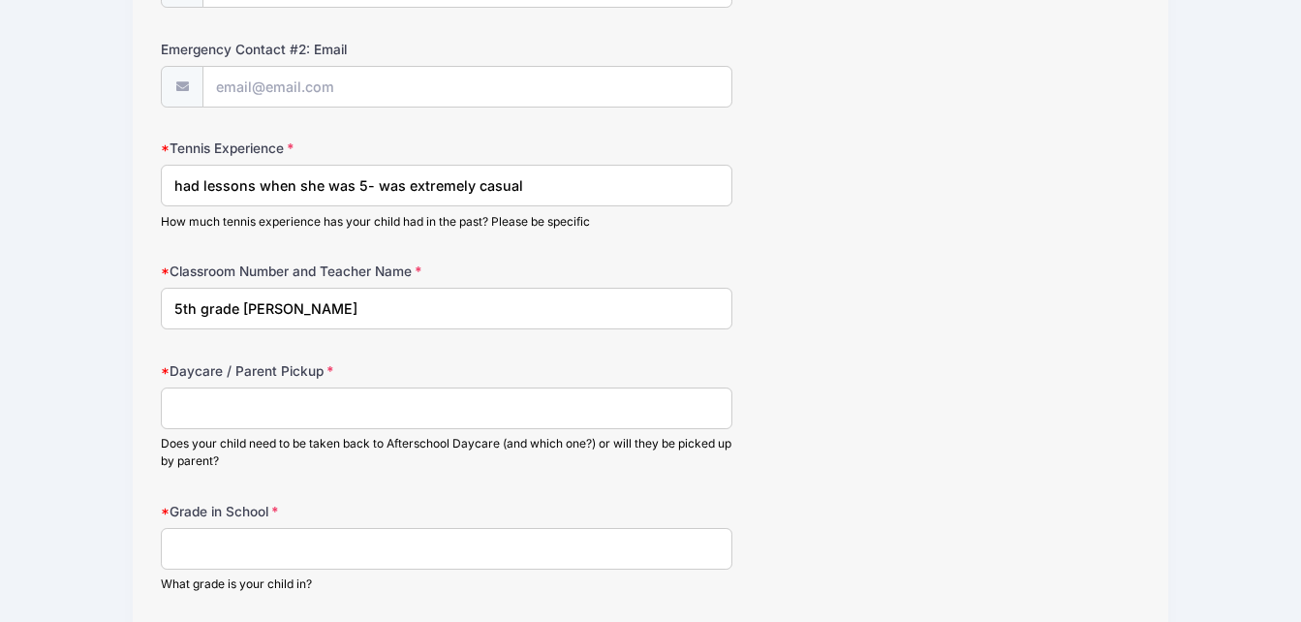
type input "5th grade [PERSON_NAME]"
type input "Picked up by parent"
type input "5th Grade"
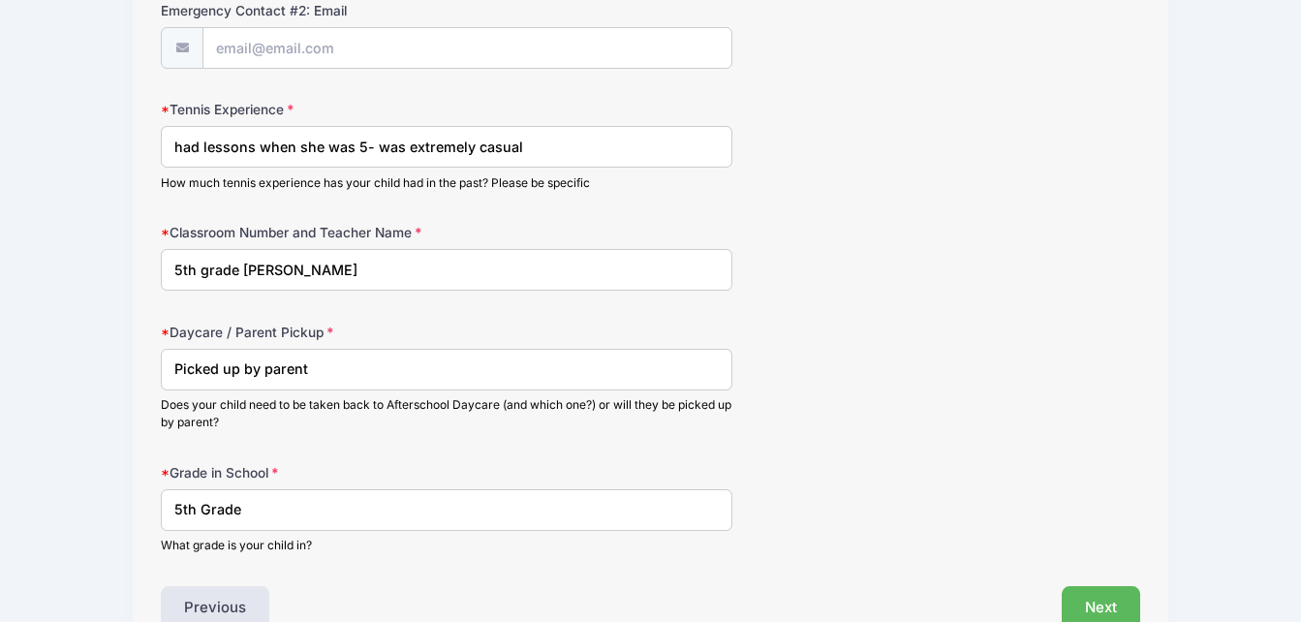
scroll to position [1168, 0]
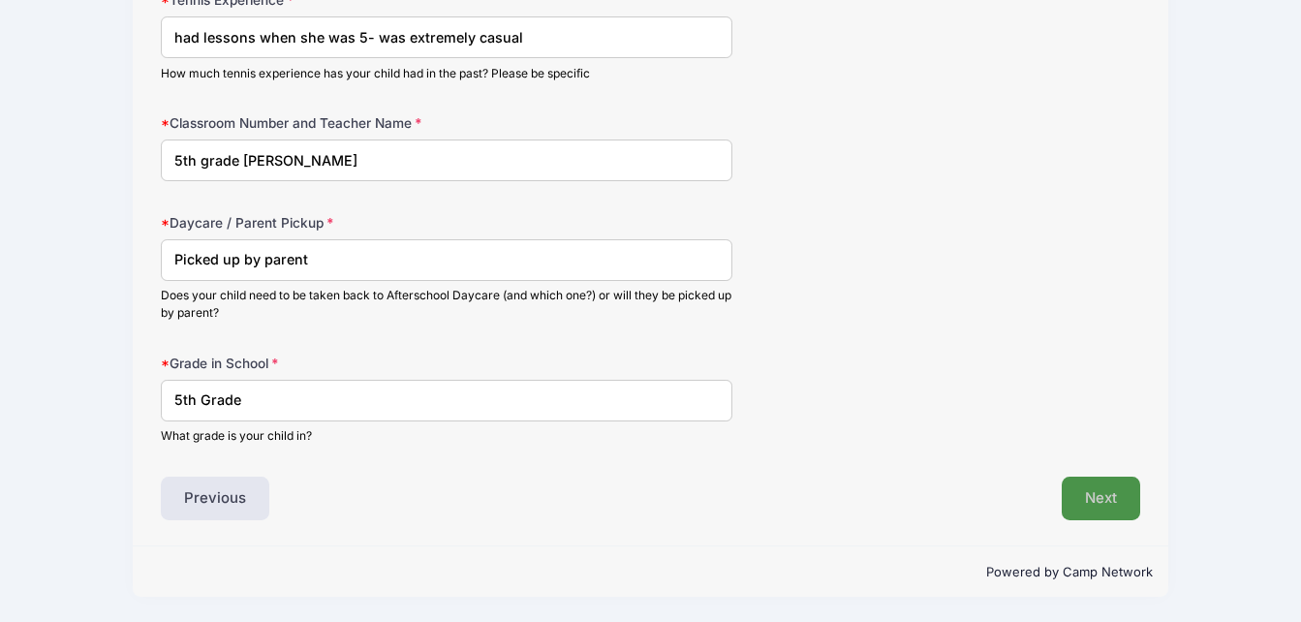
click at [1125, 494] on button "Next" at bounding box center [1101, 499] width 78 height 45
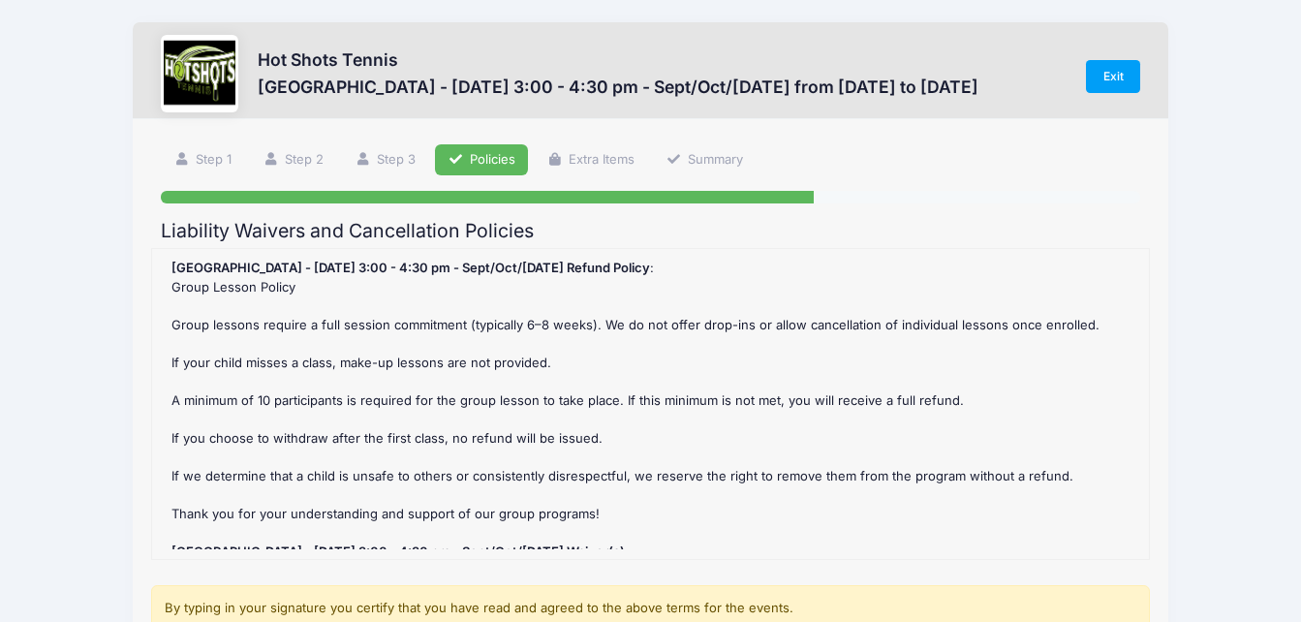
scroll to position [0, 0]
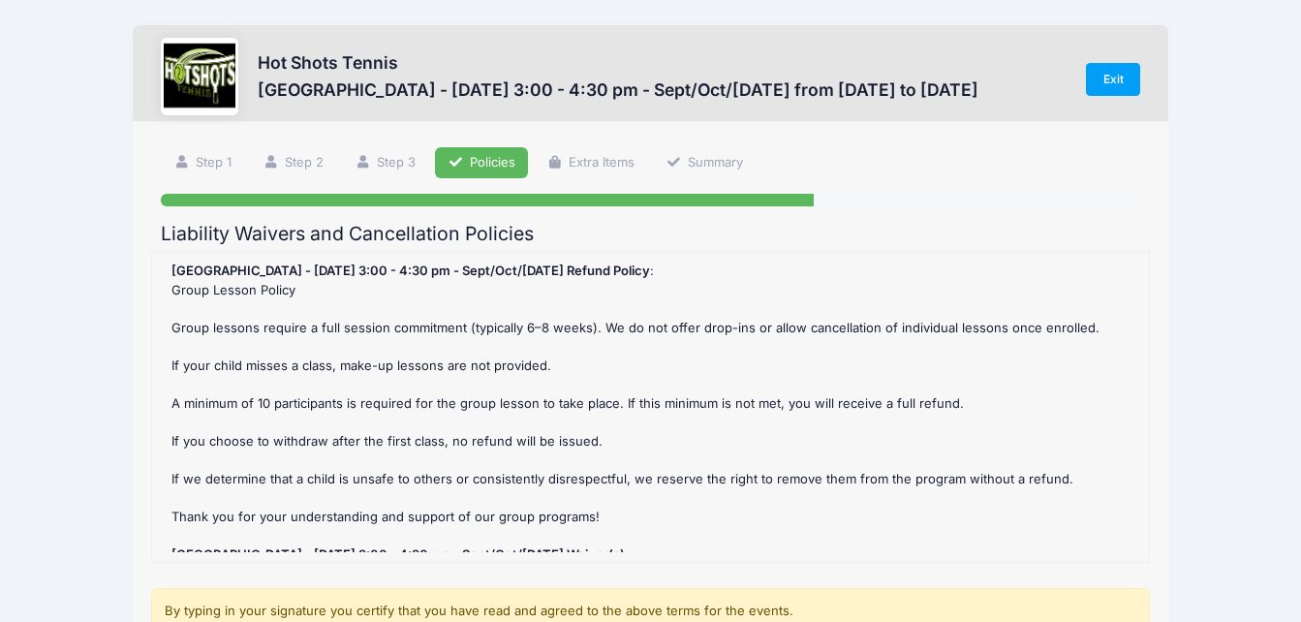
click at [120, 361] on div "Hot Shots Tennis [GEOGRAPHIC_DATA] - [DATE] 3:00 - 4:30 pm - Sept/Oct/[DATE] fr…" at bounding box center [650, 471] width 1243 height 943
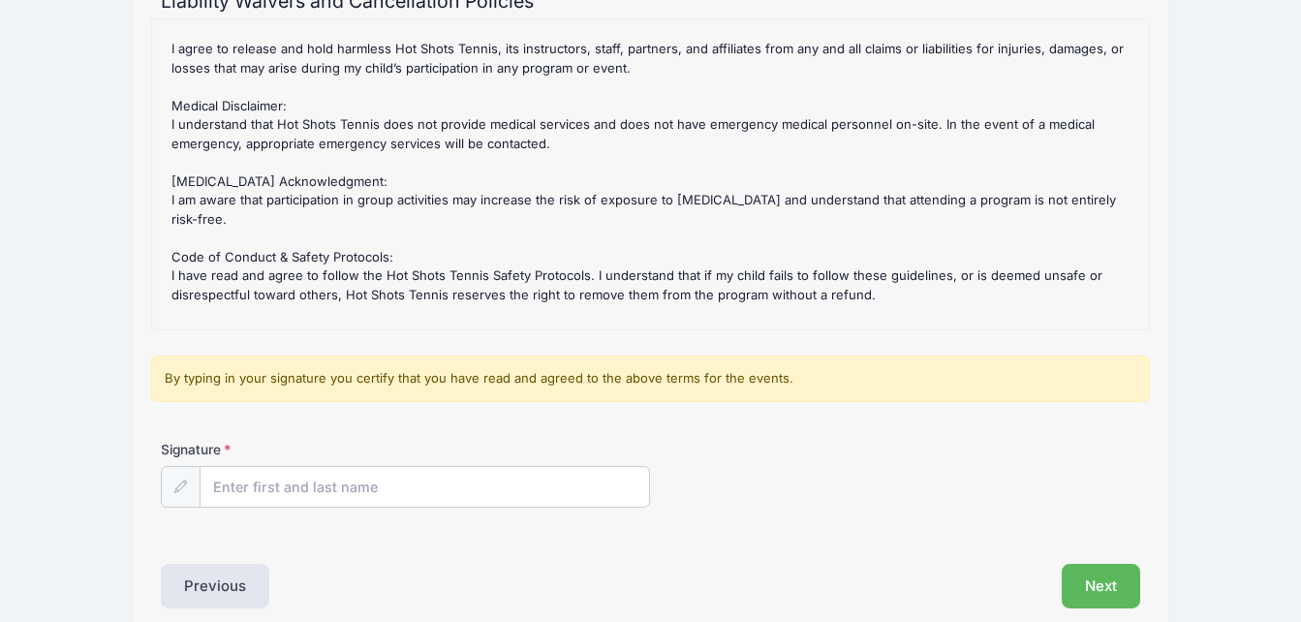
scroll to position [447, 0]
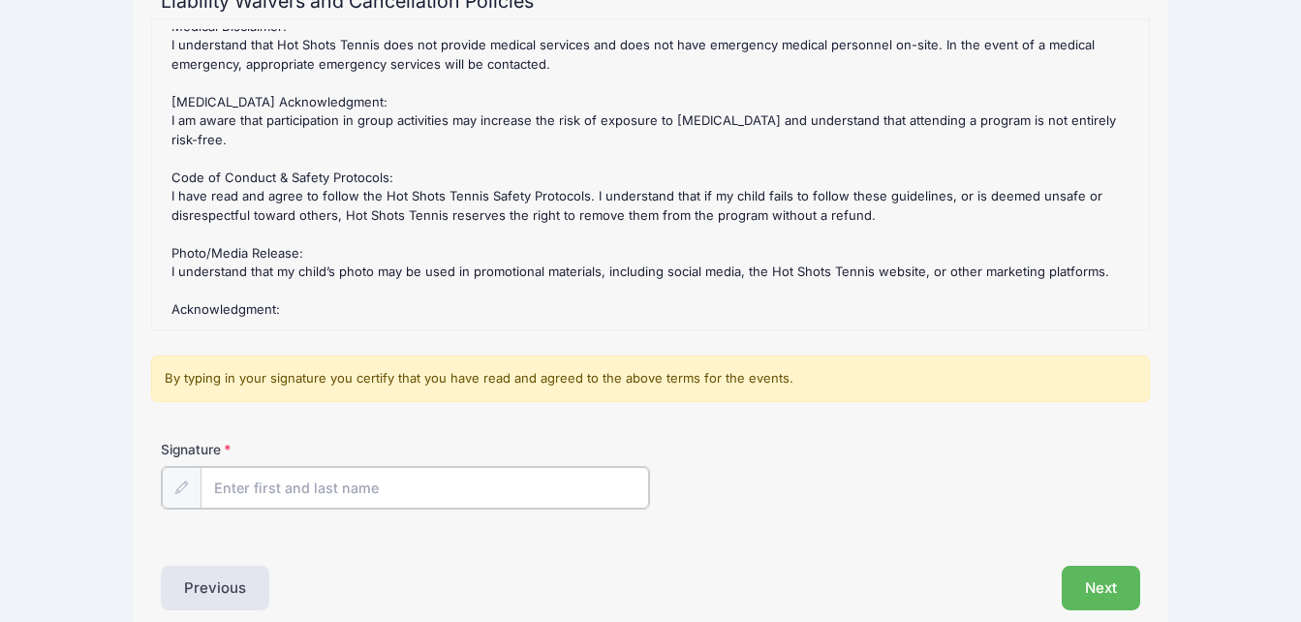
click at [408, 484] on input "Signature" at bounding box center [425, 488] width 449 height 42
type input "m"
type input "[PERSON_NAME]"
click at [1120, 580] on button "Next" at bounding box center [1101, 586] width 78 height 45
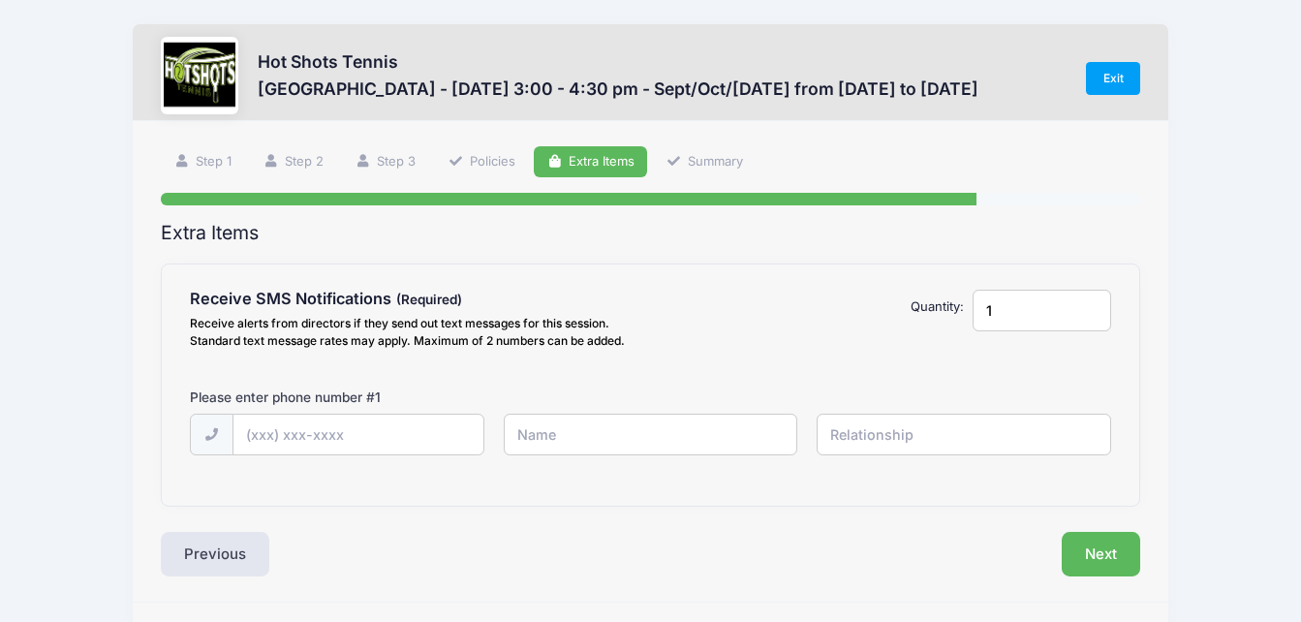
scroll to position [0, 0]
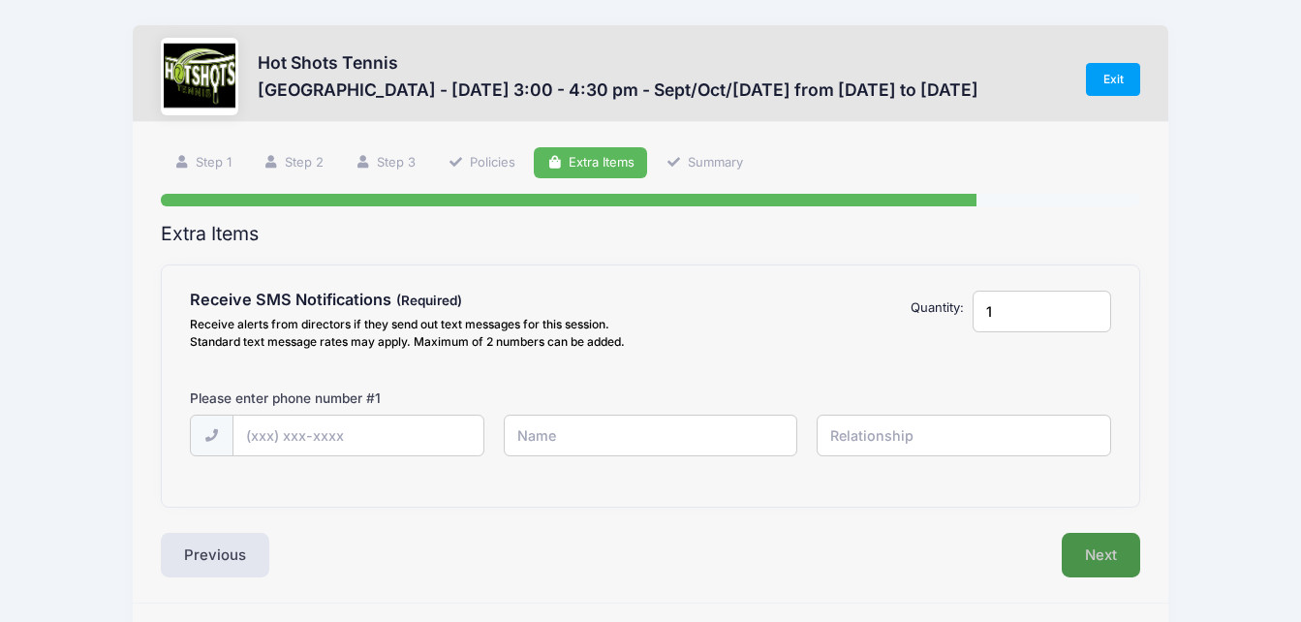
click at [1074, 552] on button "Next" at bounding box center [1101, 555] width 78 height 45
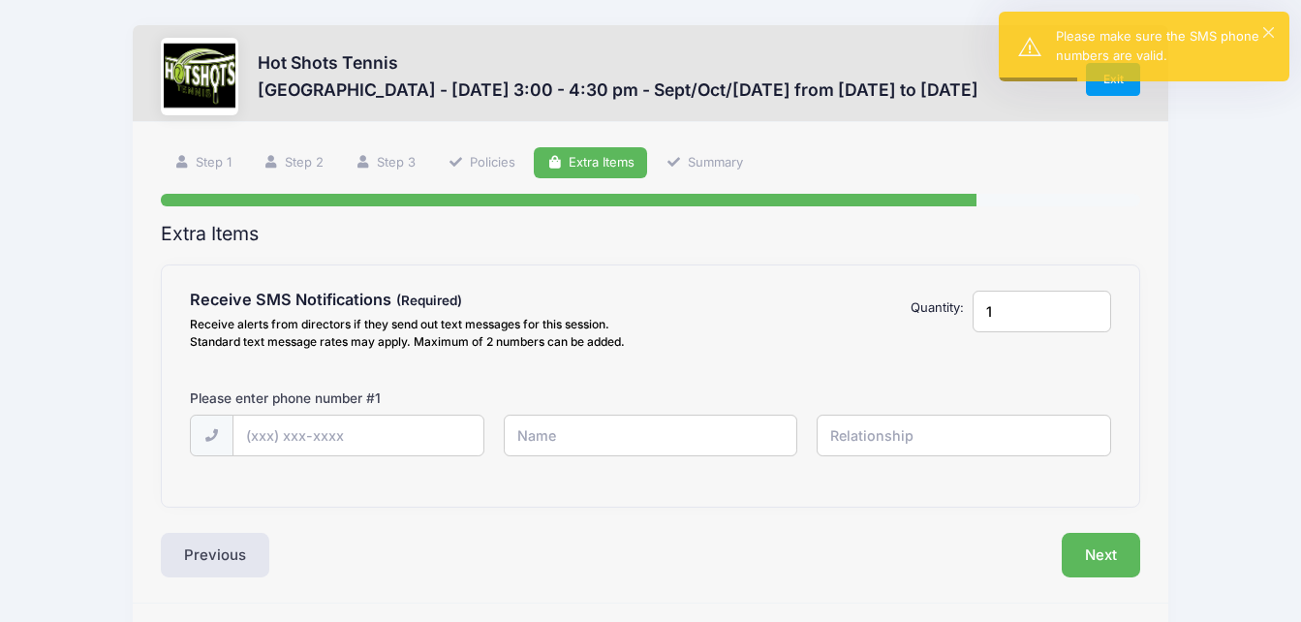
click at [1086, 318] on input "1" at bounding box center [1042, 312] width 138 height 42
click at [1090, 320] on input "1" at bounding box center [1042, 312] width 138 height 42
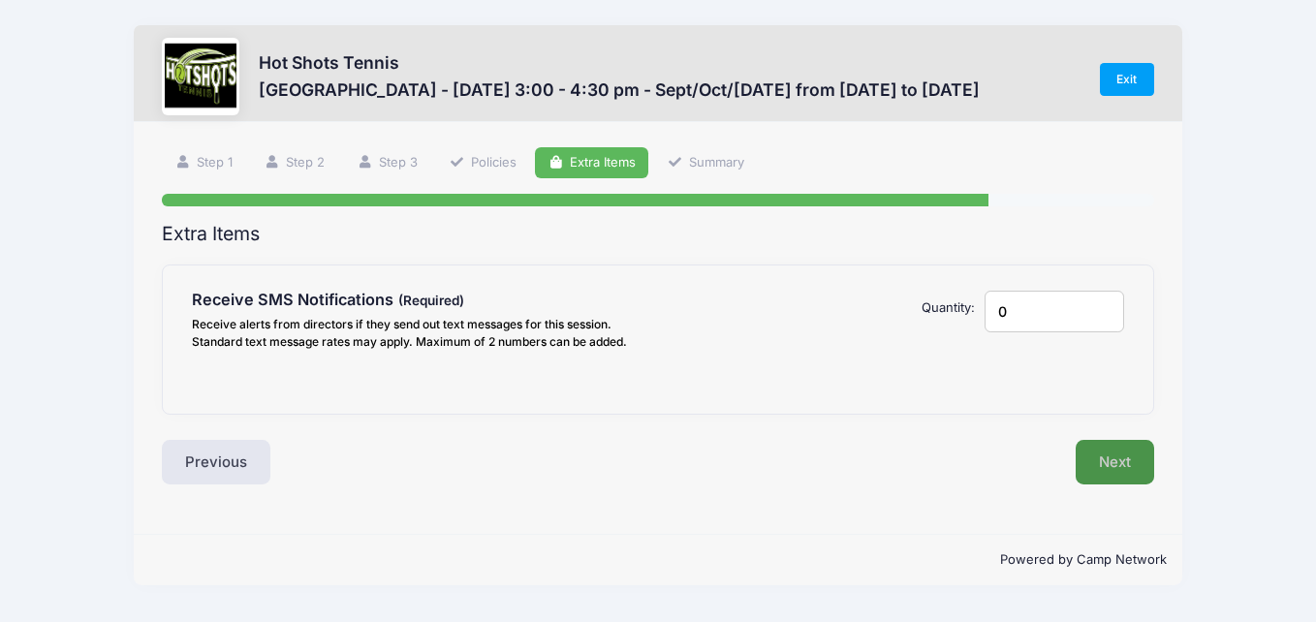
click at [1133, 451] on button "Next" at bounding box center [1115, 462] width 78 height 45
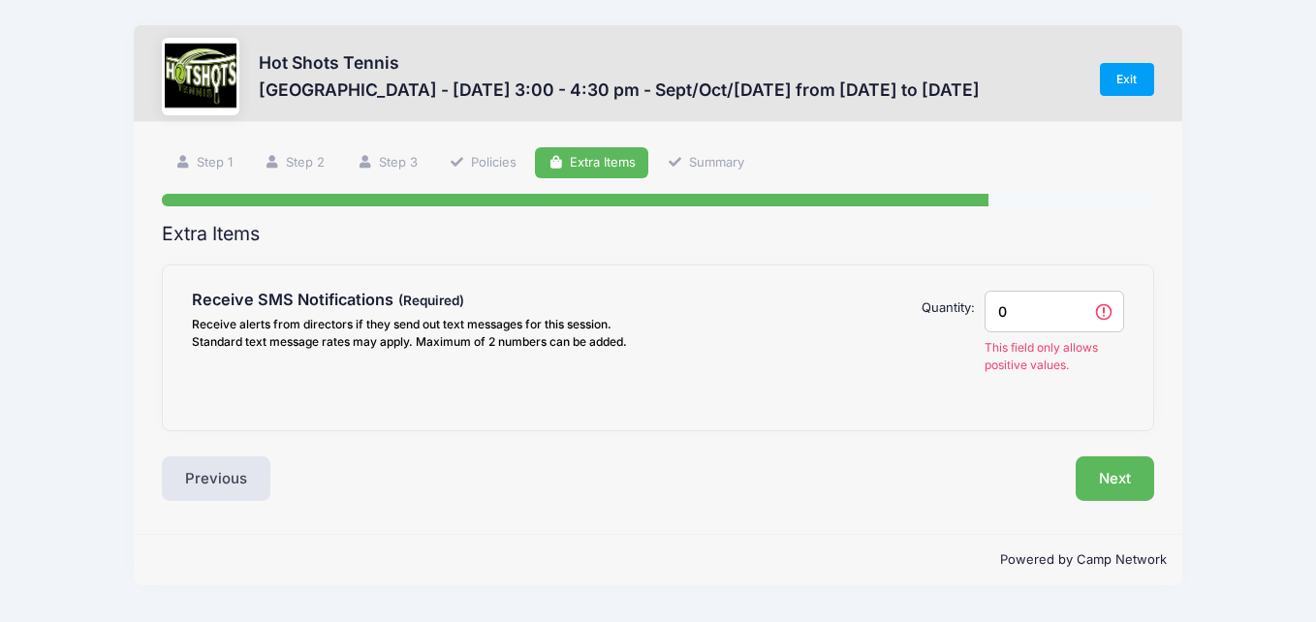
click at [1053, 309] on input "0" at bounding box center [1055, 312] width 140 height 42
type input "1"
click at [1078, 310] on input "1" at bounding box center [1055, 312] width 140 height 42
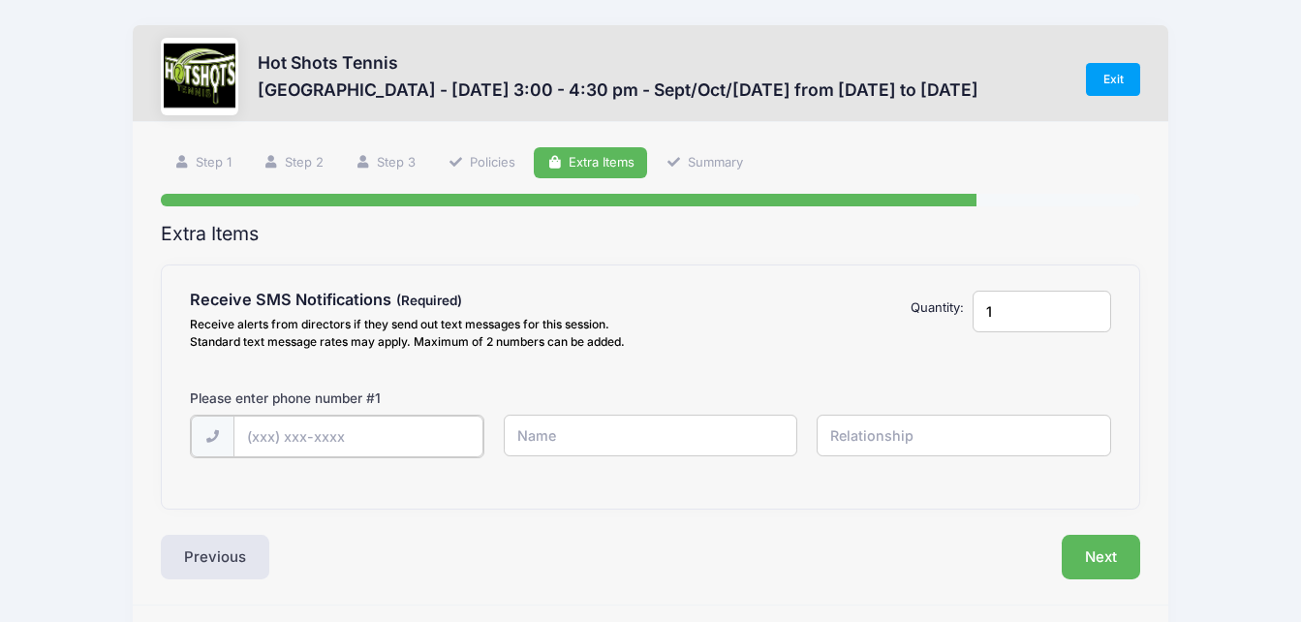
click at [290, 428] on input "text" at bounding box center [359, 437] width 250 height 42
type input "[PHONE_NUMBER]"
type input "[PERSON_NAME]"
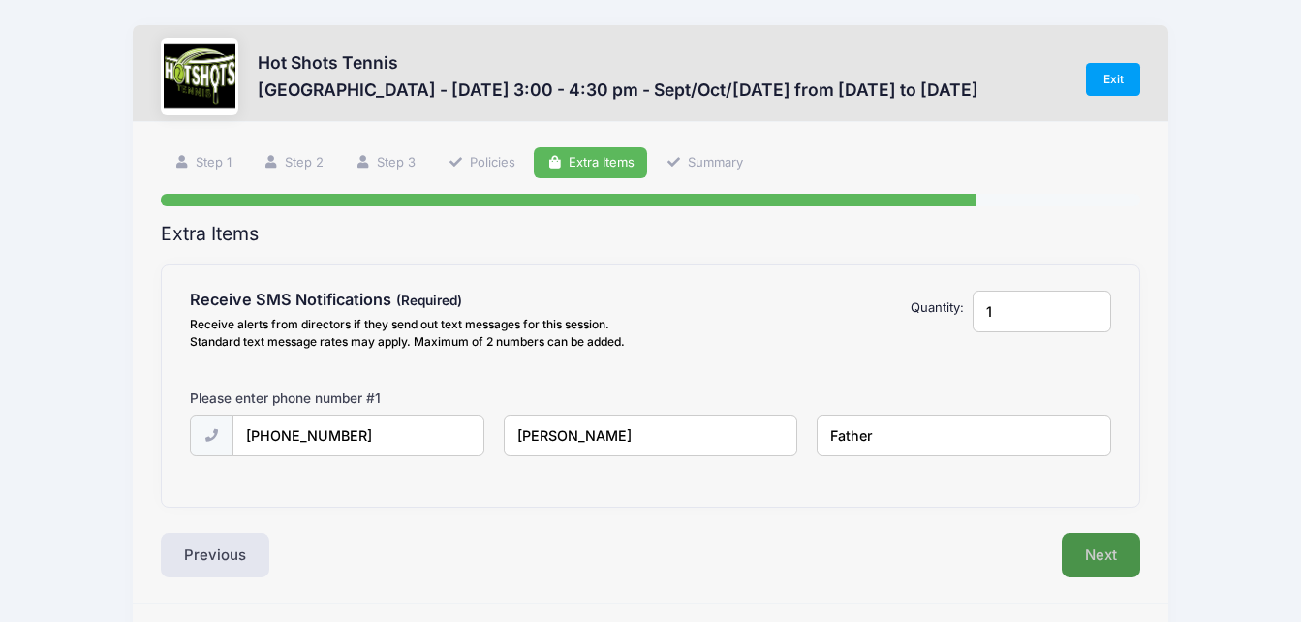
type input "Father"
click at [1085, 560] on button "Next" at bounding box center [1101, 555] width 78 height 45
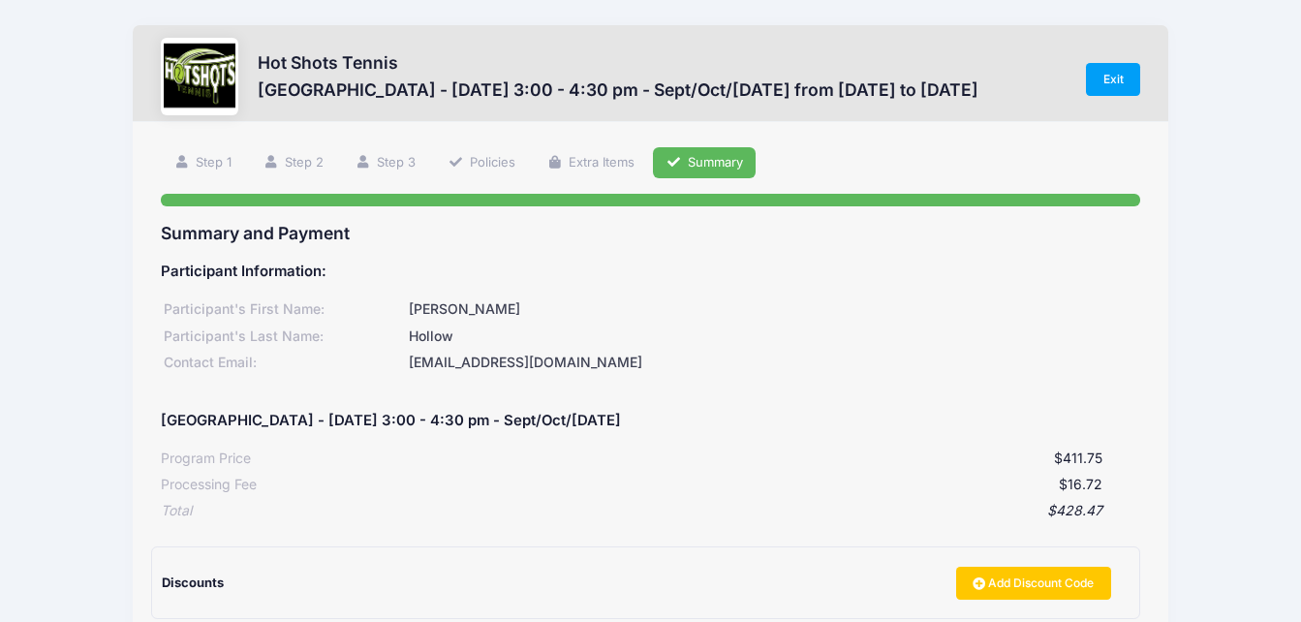
click at [983, 486] on div "$16.72" at bounding box center [680, 485] width 846 height 20
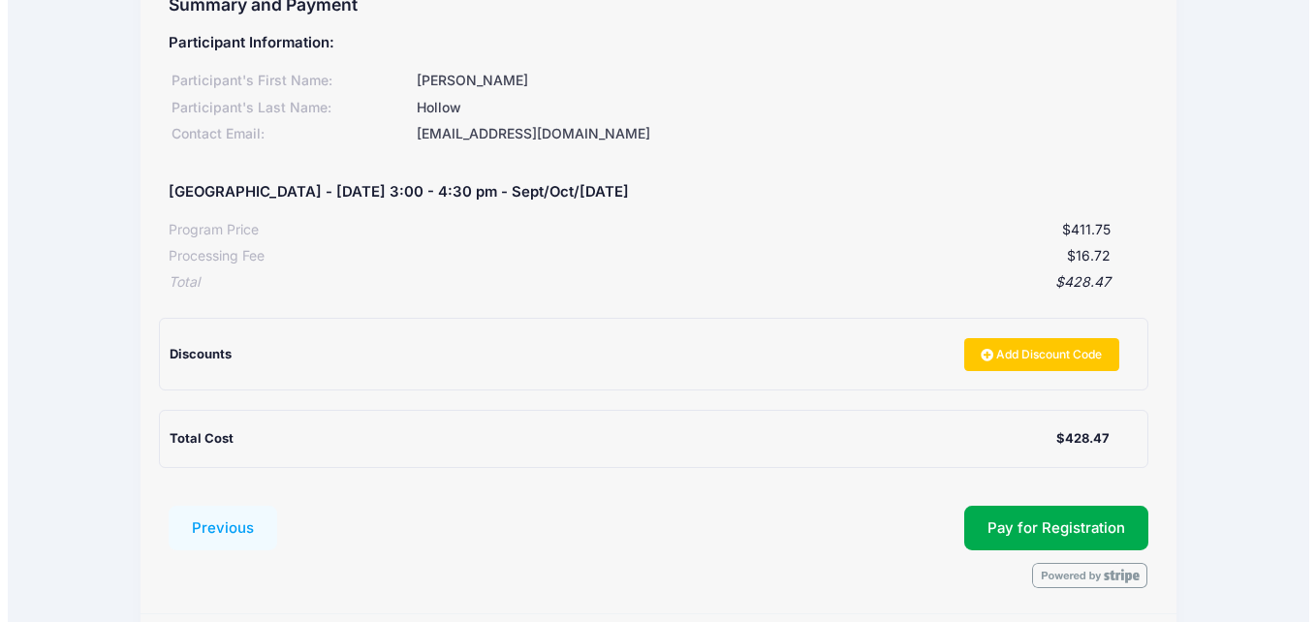
scroll to position [297, 0]
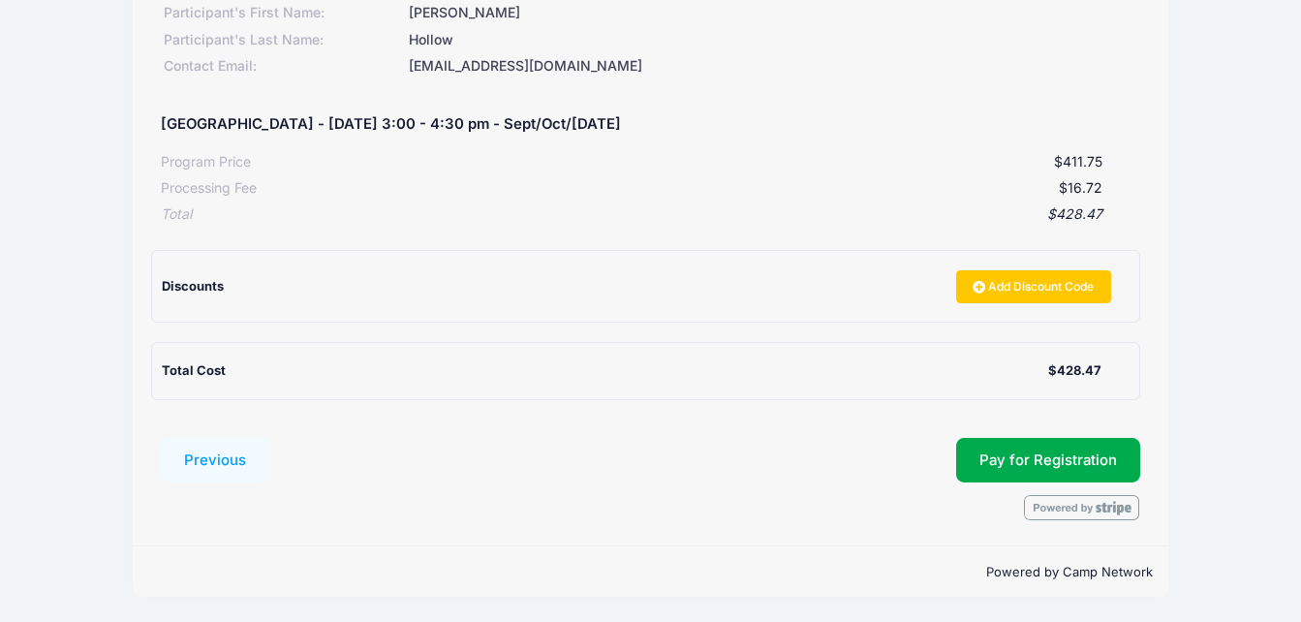
click at [601, 301] on div "Discounts Add Discount Code" at bounding box center [637, 286] width 950 height 33
click at [1016, 274] on link "Add Discount Code" at bounding box center [1033, 286] width 155 height 33
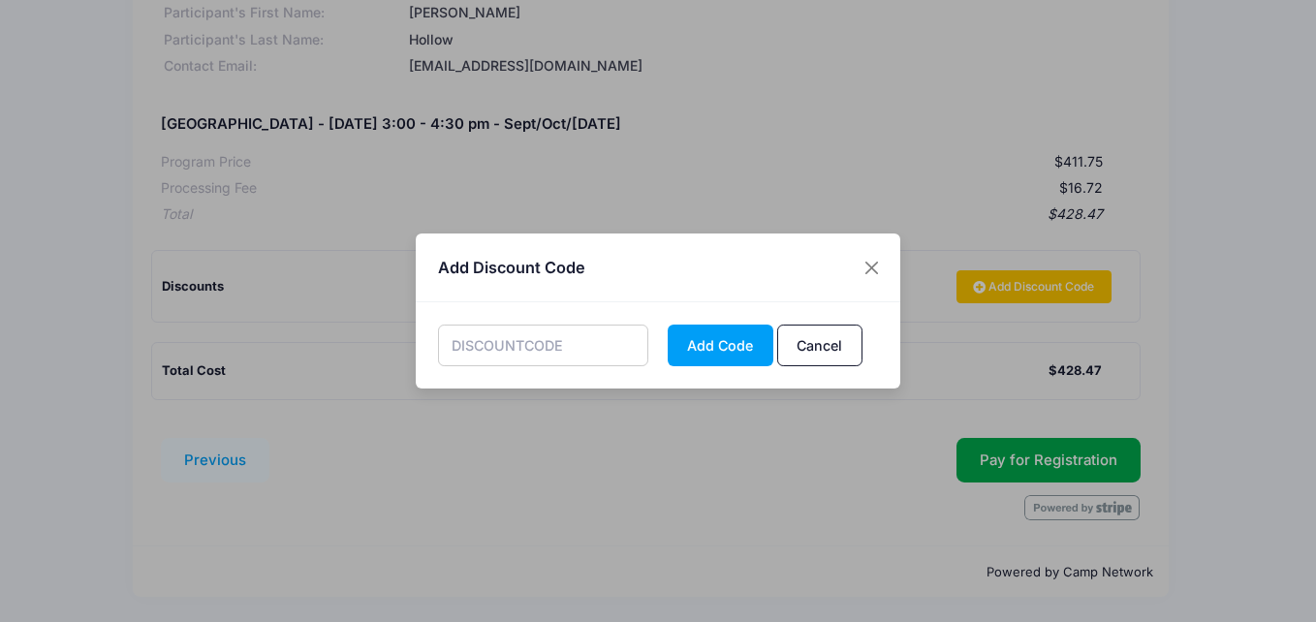
click at [549, 350] on input "text" at bounding box center [543, 346] width 211 height 42
drag, startPoint x: 518, startPoint y: 341, endPoint x: 394, endPoint y: 332, distance: 124.3
click at [394, 332] on div "Add Discount Code [DATE] Add Code Cancel" at bounding box center [658, 311] width 1316 height 622
click at [713, 351] on button "Add Code" at bounding box center [721, 346] width 106 height 42
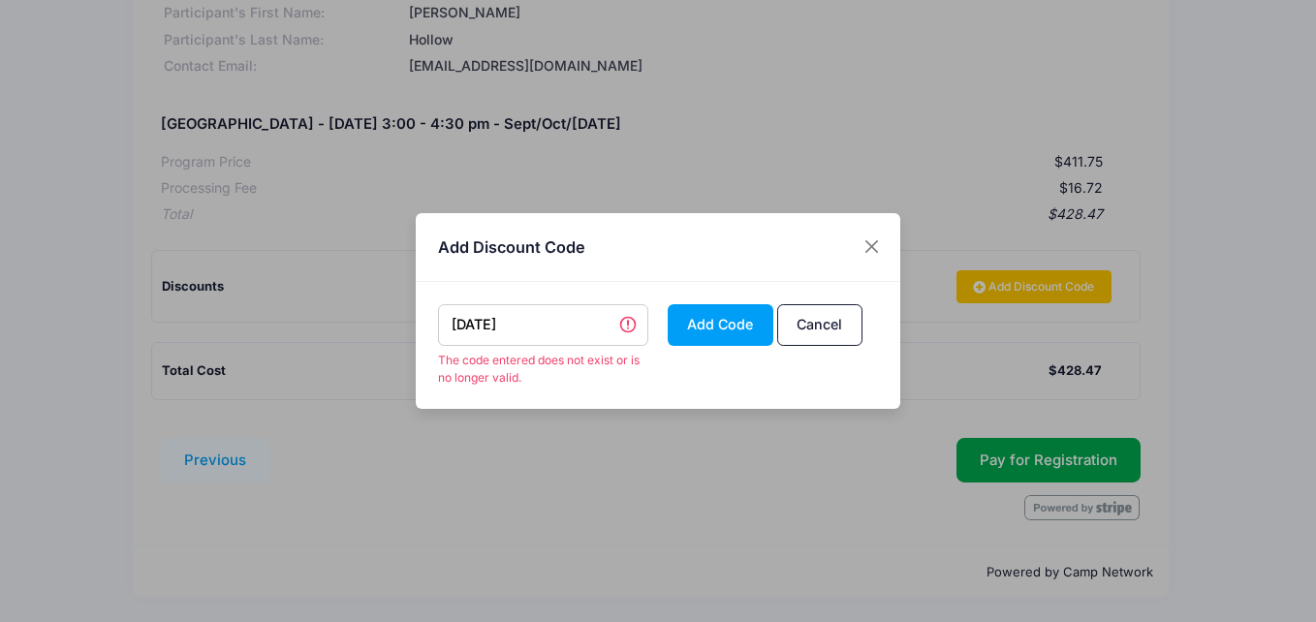
click at [514, 329] on input "[DATE]" at bounding box center [543, 325] width 211 height 42
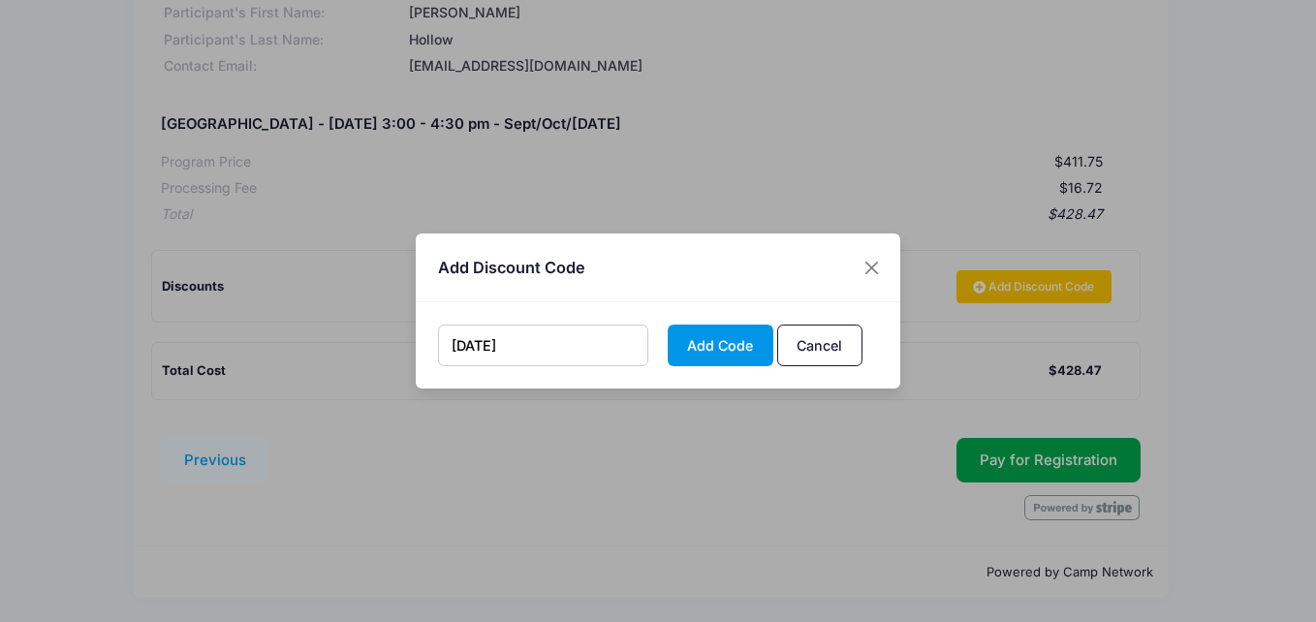
click at [733, 358] on button "Add Code" at bounding box center [721, 346] width 106 height 42
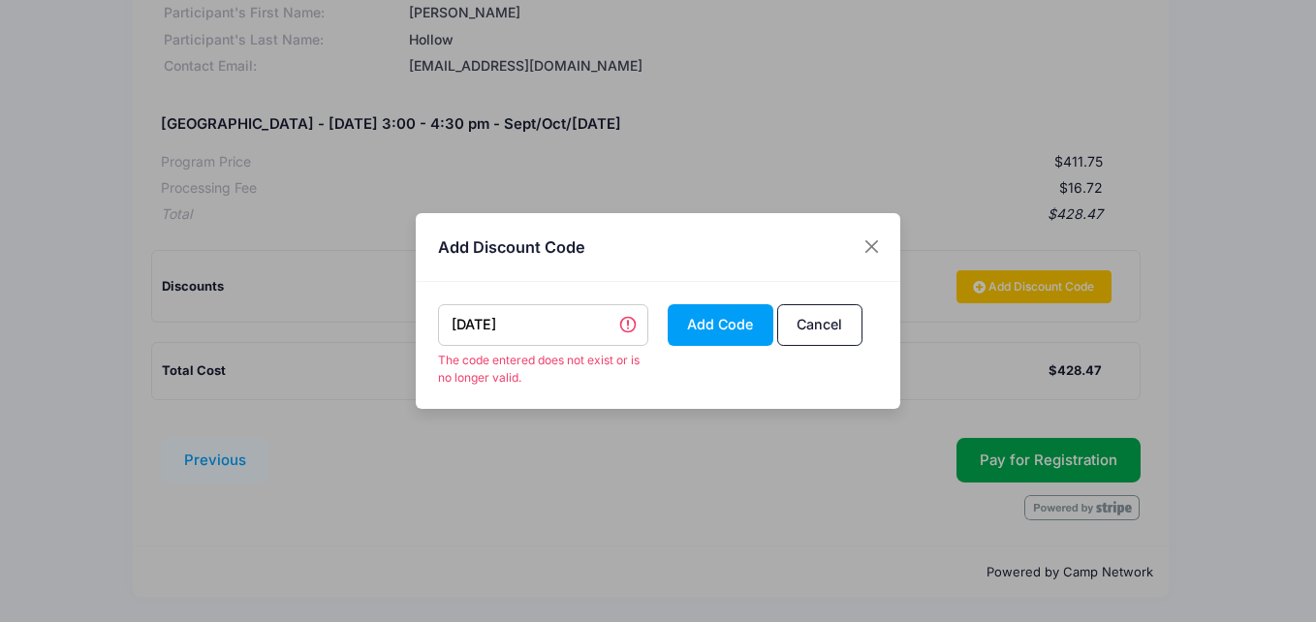
drag, startPoint x: 550, startPoint y: 326, endPoint x: 317, endPoint y: 325, distance: 233.5
click at [317, 325] on div "Add Discount Code [DATE] The code entered does not exist or is no longer valid.…" at bounding box center [658, 311] width 1316 height 622
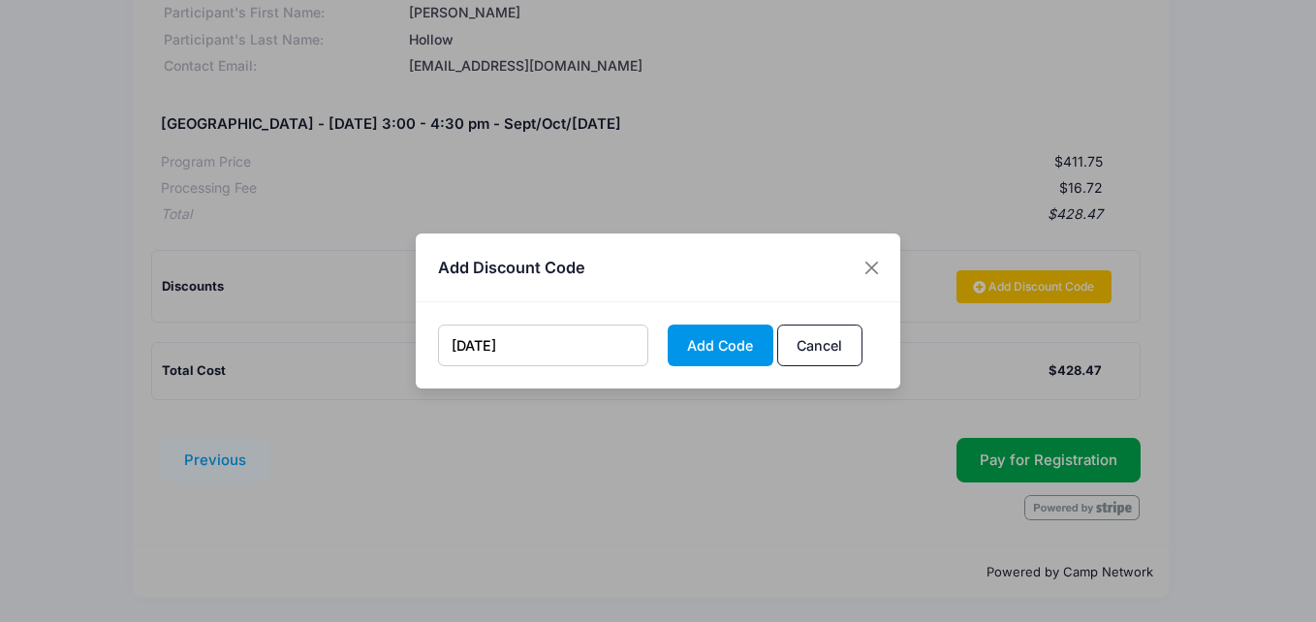
type input "[DATE]"
click at [690, 348] on button "Add Code" at bounding box center [721, 346] width 106 height 42
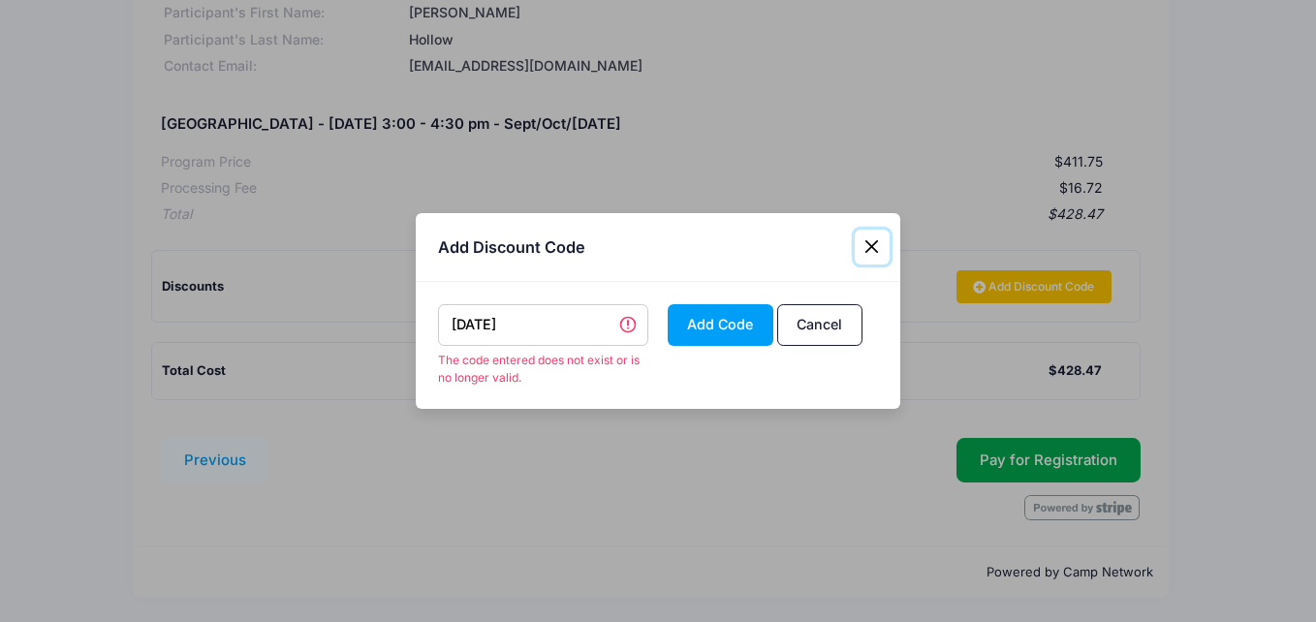
click at [873, 246] on button "Close" at bounding box center [872, 247] width 35 height 35
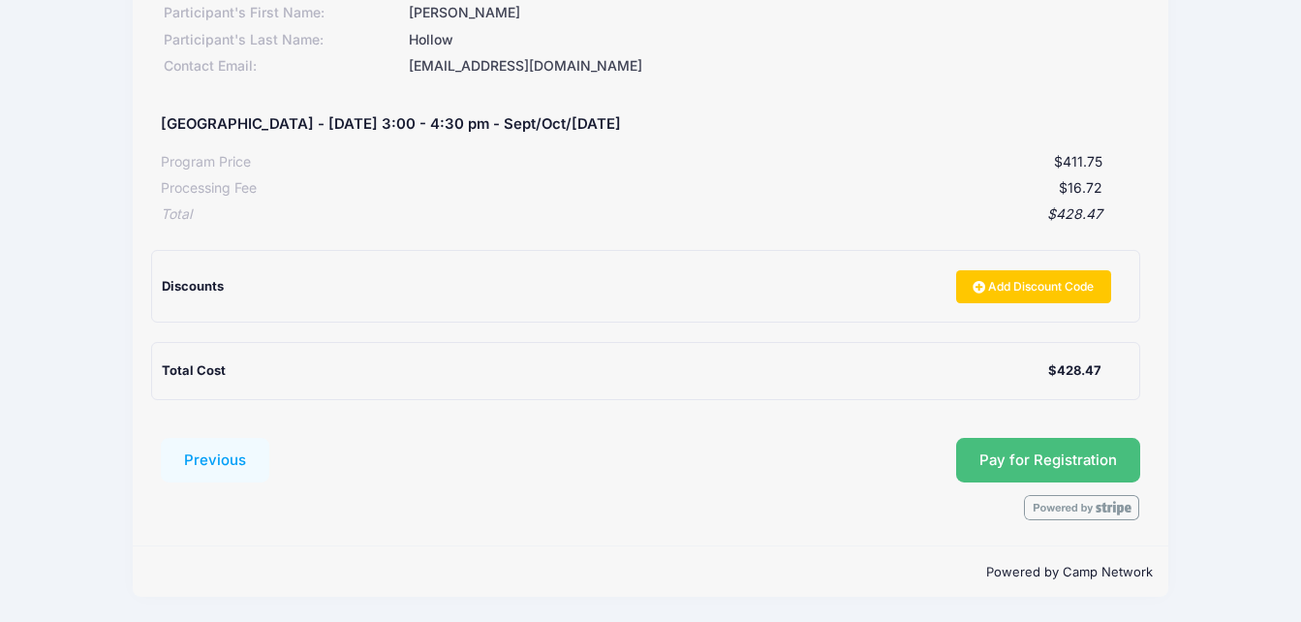
click at [1002, 458] on span "Pay for Registration" at bounding box center [1049, 460] width 138 height 17
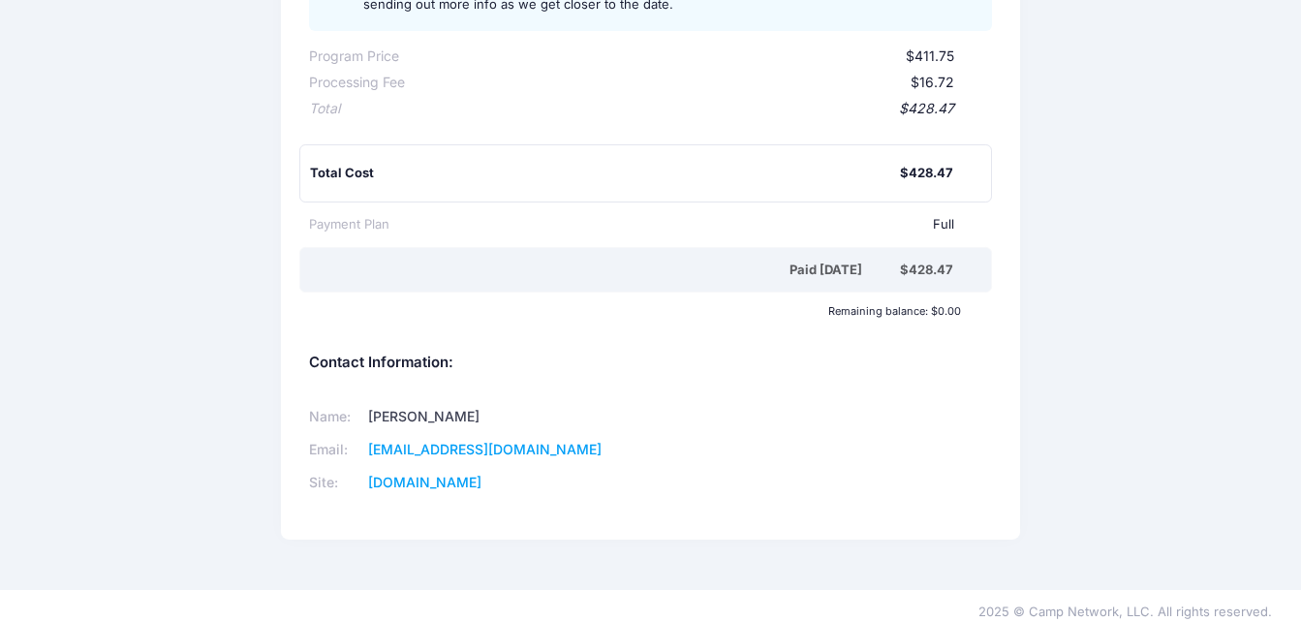
scroll to position [343, 0]
